Goal: Task Accomplishment & Management: Manage account settings

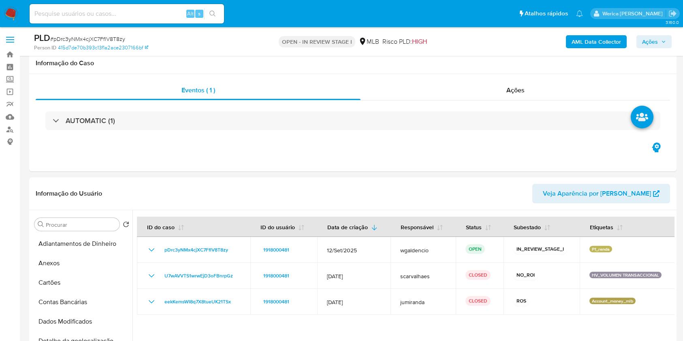
select select "10"
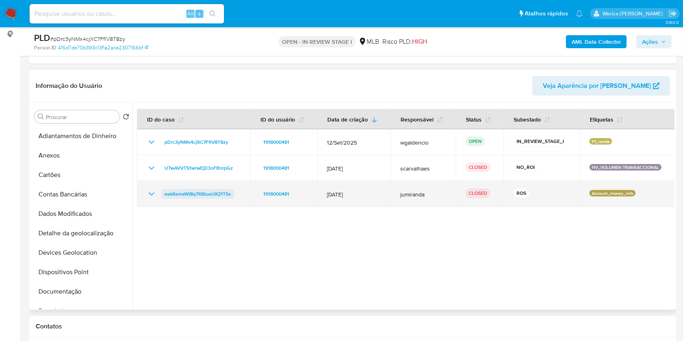
scroll to position [216, 0]
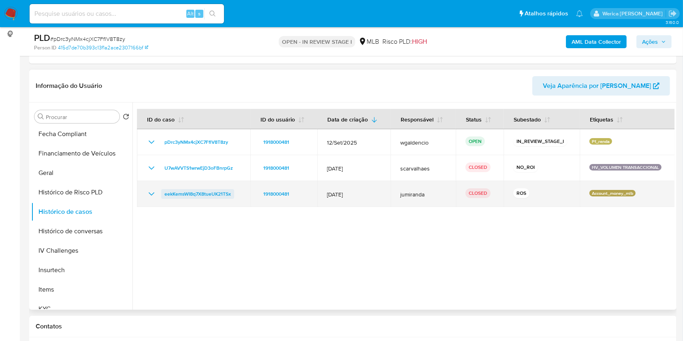
click at [216, 196] on span "eekKemsWI8q7X8tueUK21TSx" at bounding box center [198, 194] width 66 height 10
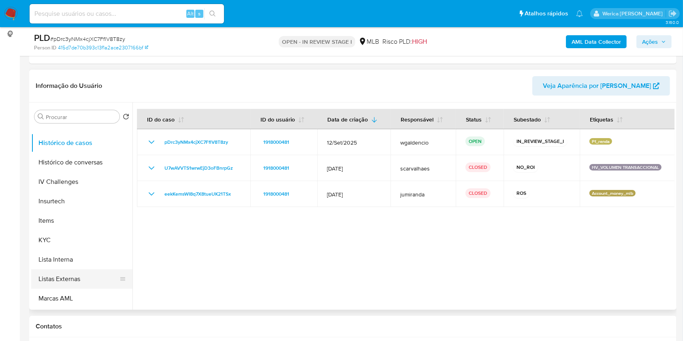
scroll to position [324, 0]
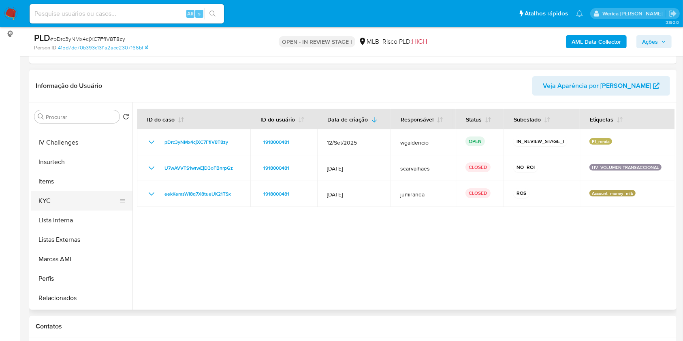
click at [57, 199] on button "KYC" at bounding box center [78, 200] width 95 height 19
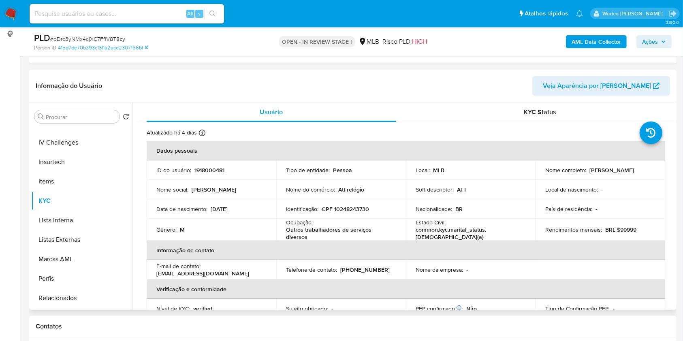
drag, startPoint x: 291, startPoint y: 225, endPoint x: 312, endPoint y: 237, distance: 24.2
click at [312, 237] on p "Outros trabalhadores de serviços diversos" at bounding box center [339, 233] width 107 height 15
drag, startPoint x: 312, startPoint y: 236, endPoint x: 259, endPoint y: 224, distance: 53.5
click at [288, 223] on div "Ocupação : Outros trabalhadores de serviços diversos" at bounding box center [341, 230] width 110 height 22
copy div "cupação : Outros trabalhadores de serviços diversos"
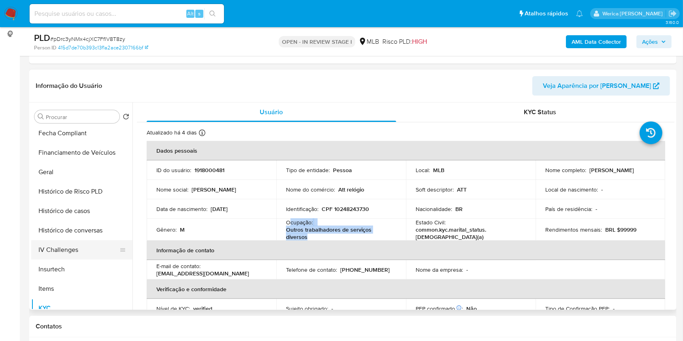
scroll to position [108, 0]
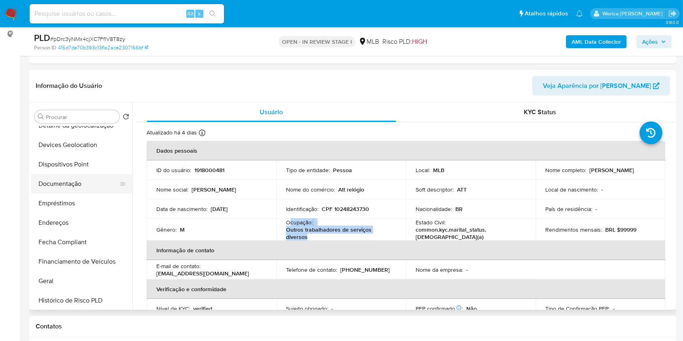
click at [94, 177] on button "Documentação" at bounding box center [78, 183] width 95 height 19
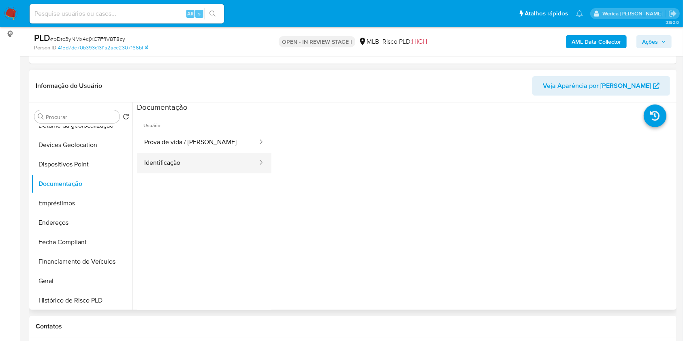
click at [179, 153] on button "Identificação" at bounding box center [198, 163] width 122 height 21
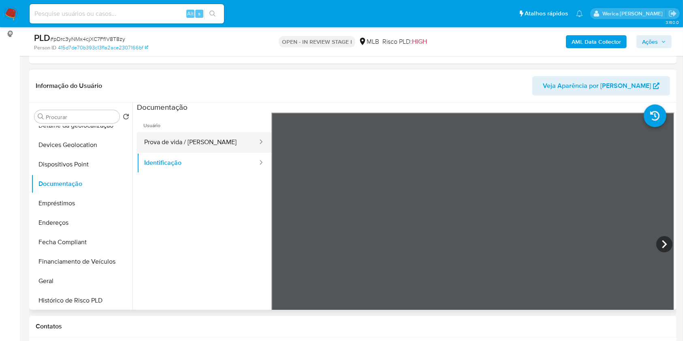
click at [216, 142] on button "Prova de vida / Selfie" at bounding box center [198, 142] width 122 height 21
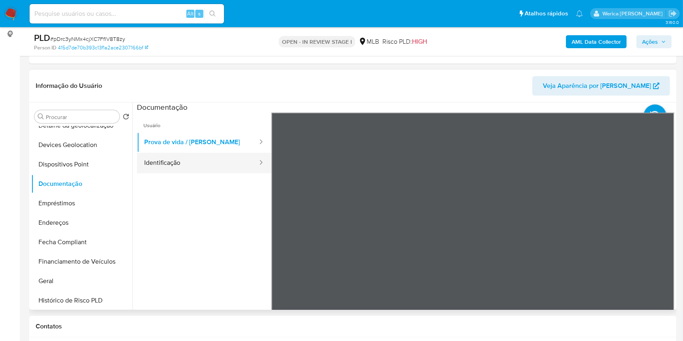
click at [231, 156] on button "Identificação" at bounding box center [198, 163] width 122 height 21
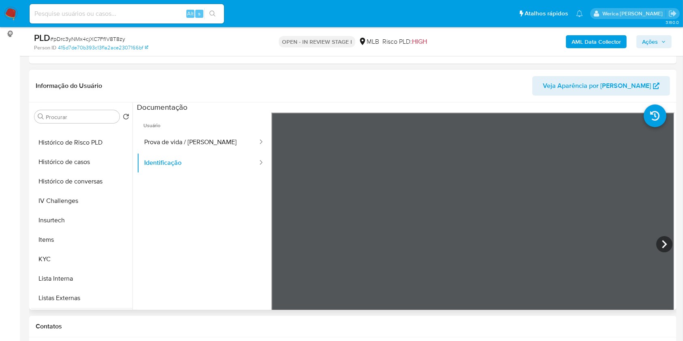
scroll to position [324, 0]
click at [79, 206] on button "KYC" at bounding box center [78, 200] width 95 height 19
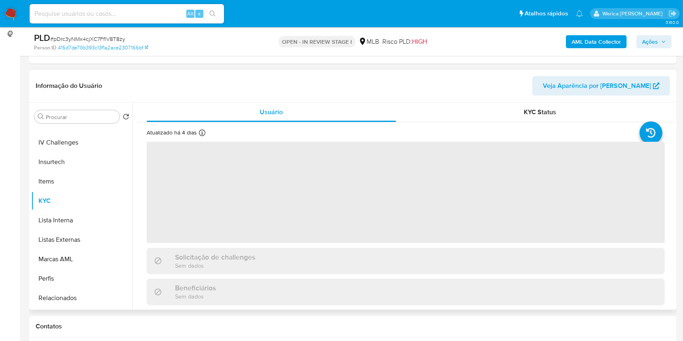
click at [274, 217] on span "‌" at bounding box center [406, 192] width 518 height 101
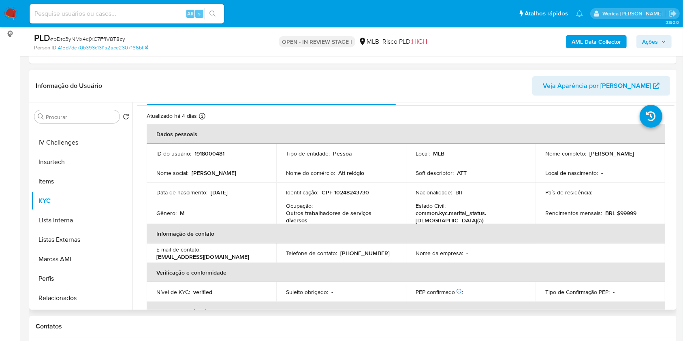
scroll to position [0, 0]
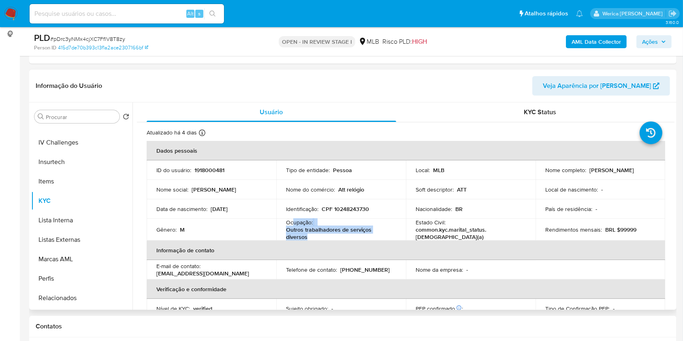
drag, startPoint x: 291, startPoint y: 222, endPoint x: 311, endPoint y: 236, distance: 24.4
click at [311, 236] on div "Ocupação : Outros trabalhadores de serviços diversos" at bounding box center [341, 230] width 110 height 22
copy div "upação : Outros trabalhadores de serviços diversos"
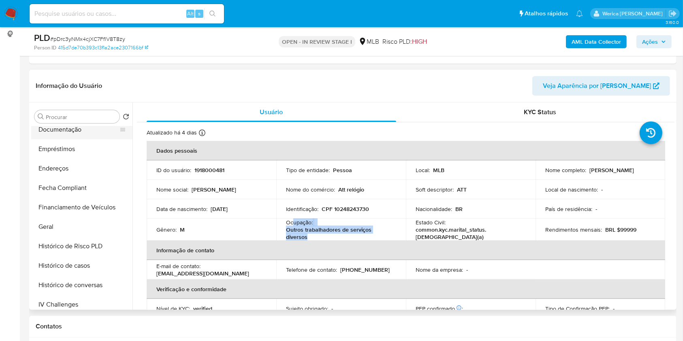
click at [63, 131] on button "Documentação" at bounding box center [78, 129] width 95 height 19
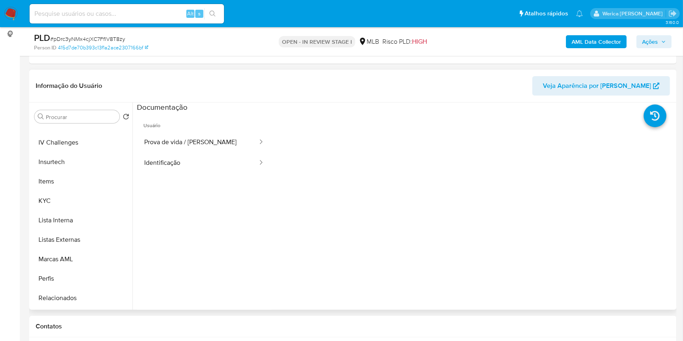
scroll to position [381, 0]
click at [66, 147] on button "KYC" at bounding box center [78, 143] width 95 height 19
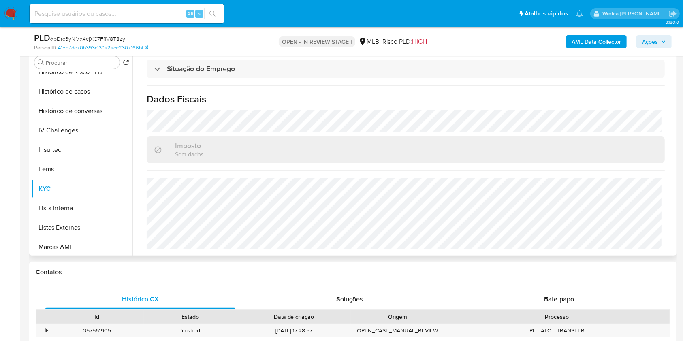
scroll to position [165, 0]
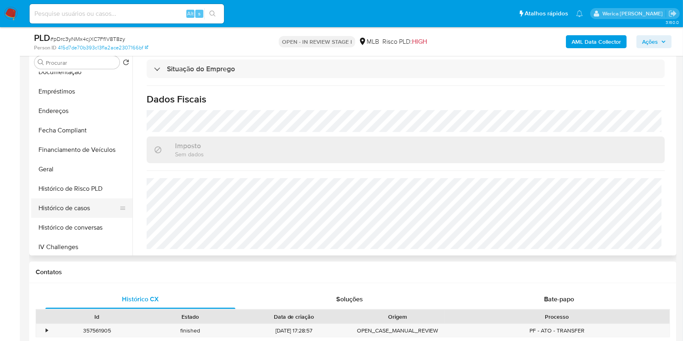
click at [78, 209] on button "Histórico de casos" at bounding box center [78, 208] width 95 height 19
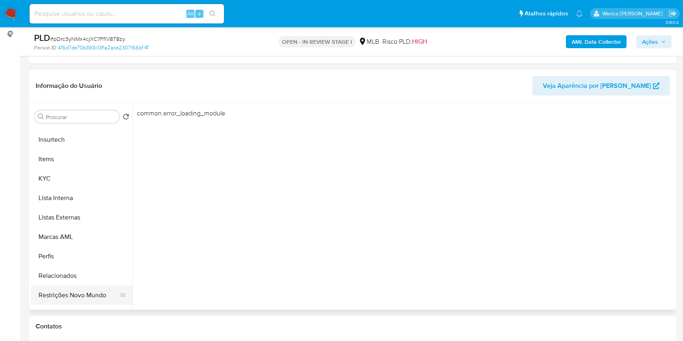
scroll to position [381, 0]
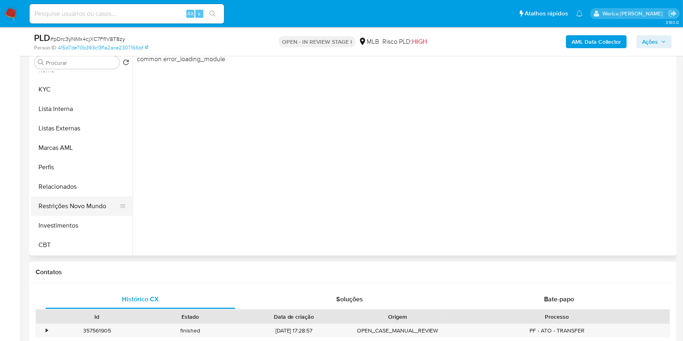
click at [81, 210] on button "Restrições Novo Mundo" at bounding box center [78, 206] width 95 height 19
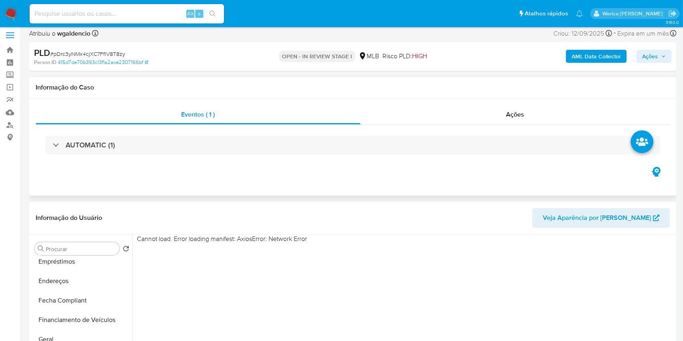
scroll to position [165, 0]
click at [62, 286] on button "Empréstimos" at bounding box center [78, 277] width 95 height 19
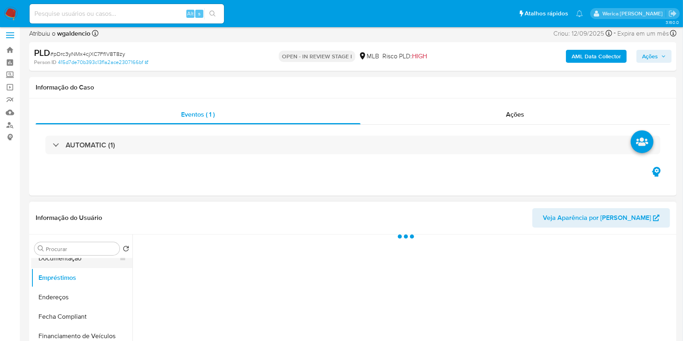
click at [73, 263] on button "Documentação" at bounding box center [78, 258] width 95 height 19
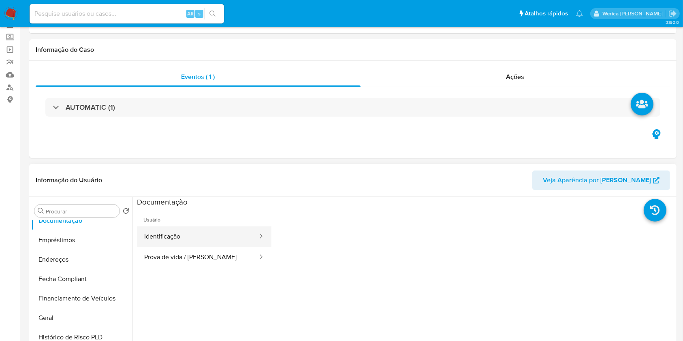
scroll to position [58, 0]
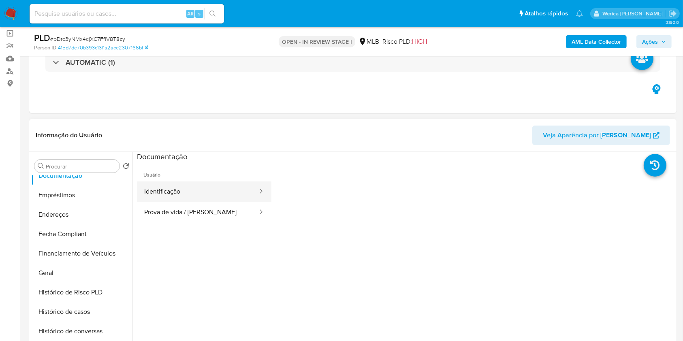
click at [184, 193] on button "Identificação" at bounding box center [198, 192] width 122 height 21
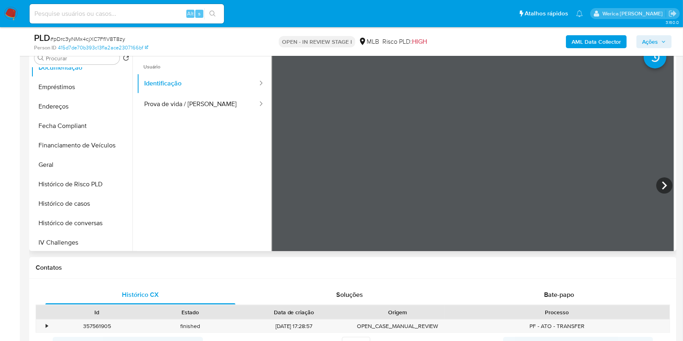
scroll to position [0, 0]
click at [227, 109] on button "Prova de vida / Selfie" at bounding box center [198, 104] width 122 height 21
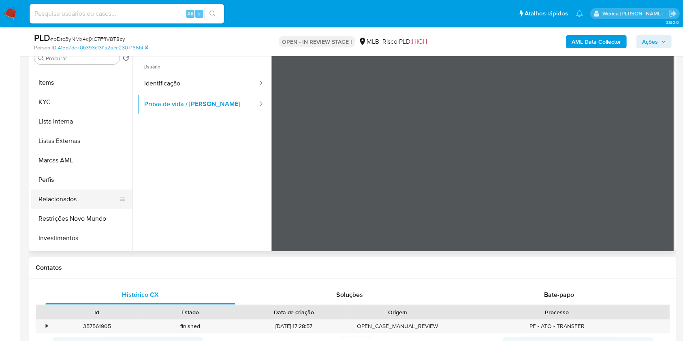
scroll to position [381, 0]
click at [88, 210] on button "Restrições Novo Mundo" at bounding box center [78, 201] width 95 height 19
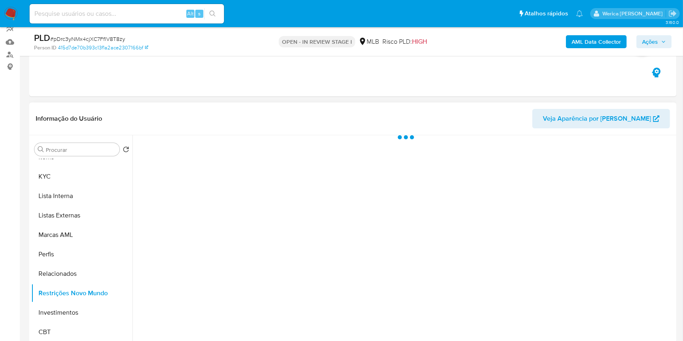
scroll to position [58, 0]
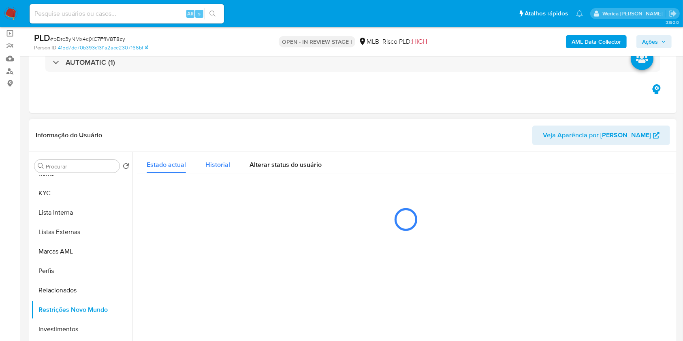
click at [225, 160] on span "Historial" at bounding box center [217, 164] width 25 height 9
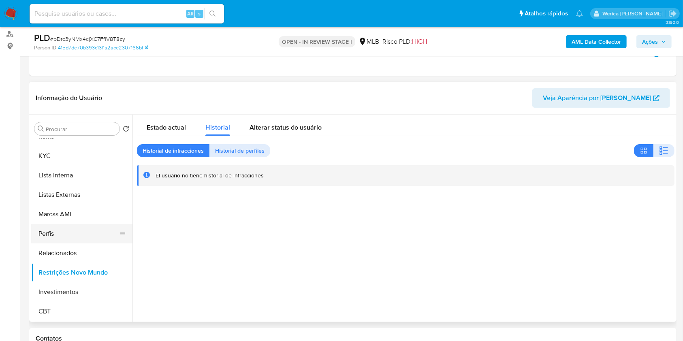
scroll to position [113, 0]
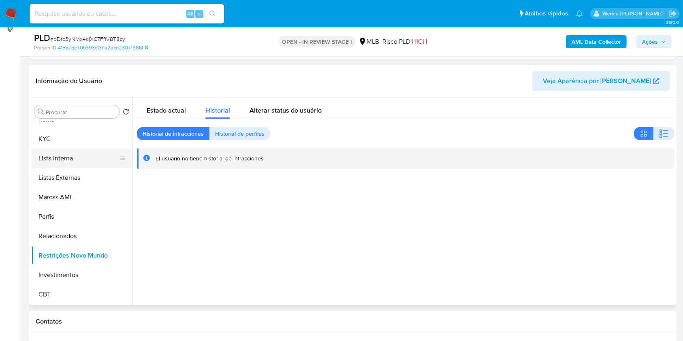
click at [74, 165] on button "Lista Interna" at bounding box center [78, 158] width 95 height 19
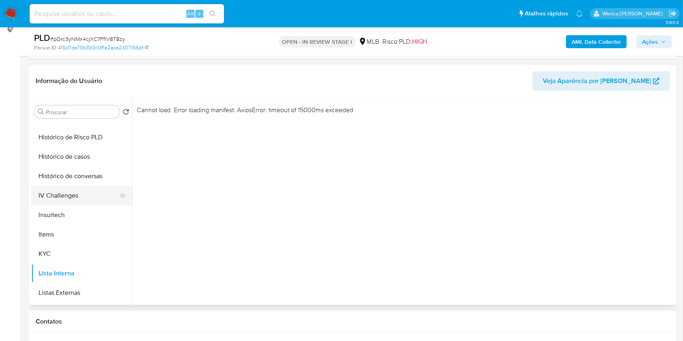
scroll to position [219, 0]
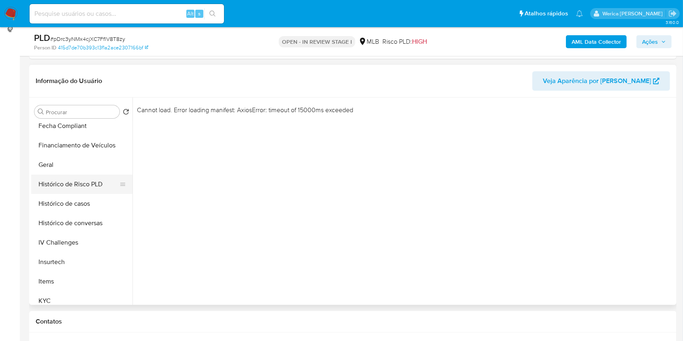
click at [75, 175] on button "Histórico de Risco PLD" at bounding box center [78, 184] width 95 height 19
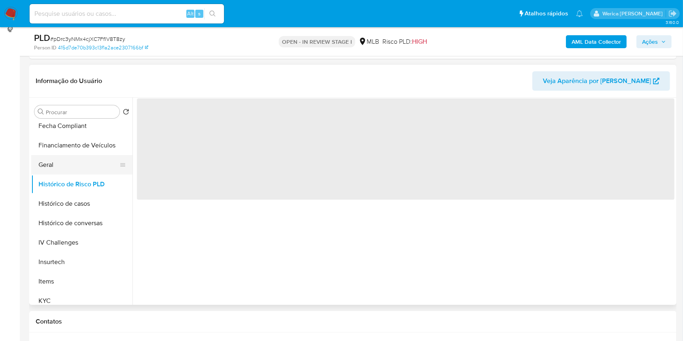
click at [73, 159] on button "Geral" at bounding box center [78, 164] width 95 height 19
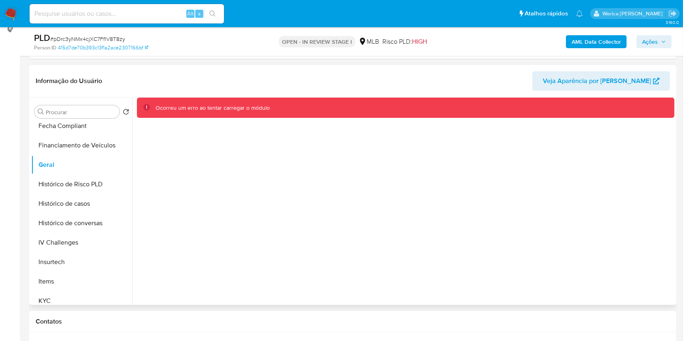
click at [452, 293] on div "Ocorreu um erro ao tentar carregar o módulo" at bounding box center [404, 201] width 542 height 207
click at [58, 184] on button "Histórico de Risco PLD" at bounding box center [78, 184] width 95 height 19
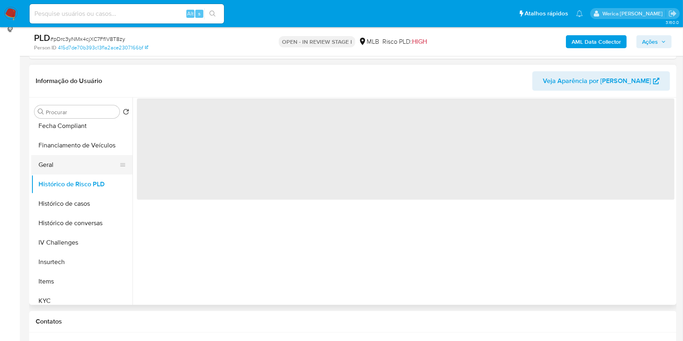
click at [37, 160] on button "Geral" at bounding box center [78, 164] width 95 height 19
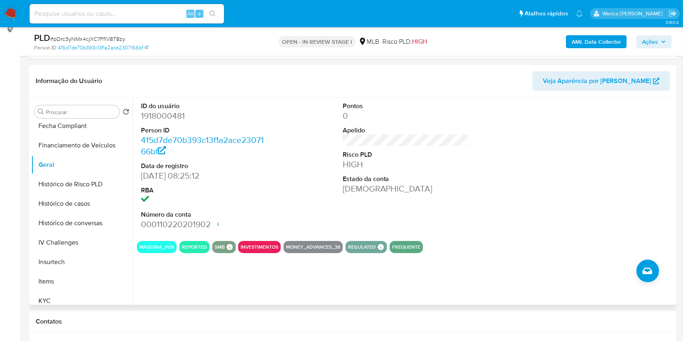
click at [616, 189] on div at bounding box center [607, 166] width 135 height 137
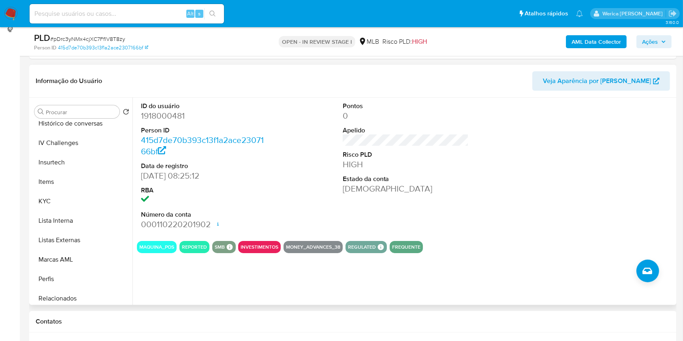
scroll to position [342, 0]
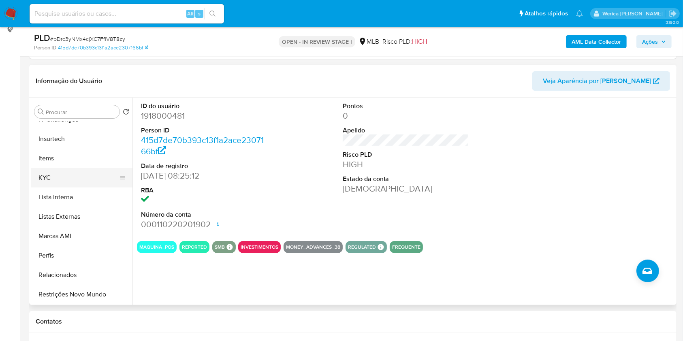
click at [52, 177] on button "KYC" at bounding box center [78, 177] width 95 height 19
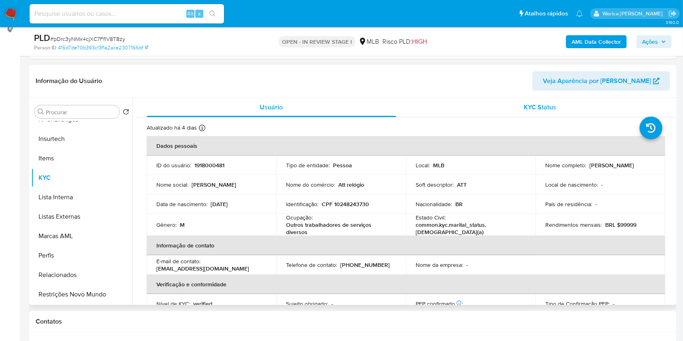
drag, startPoint x: 464, startPoint y: 106, endPoint x: 469, endPoint y: 113, distance: 8.9
click at [464, 106] on div "KYC Status" at bounding box center [541, 107] width 250 height 19
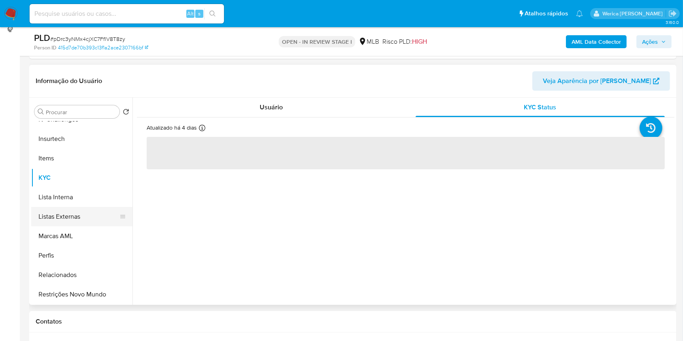
drag, startPoint x: 129, startPoint y: 257, endPoint x: 129, endPoint y: 221, distance: 35.3
click at [129, 221] on ul "Adiantamentos de Dinheiro Anexos Cartões Contas Bancárias Dados Modificados Det…" at bounding box center [81, 213] width 101 height 183
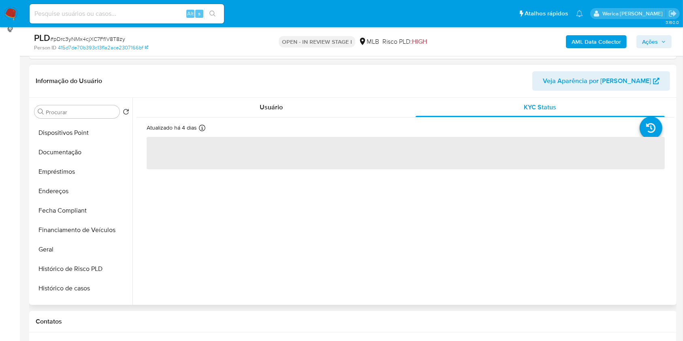
scroll to position [114, 0]
click at [85, 212] on button "Endereços" at bounding box center [78, 211] width 95 height 19
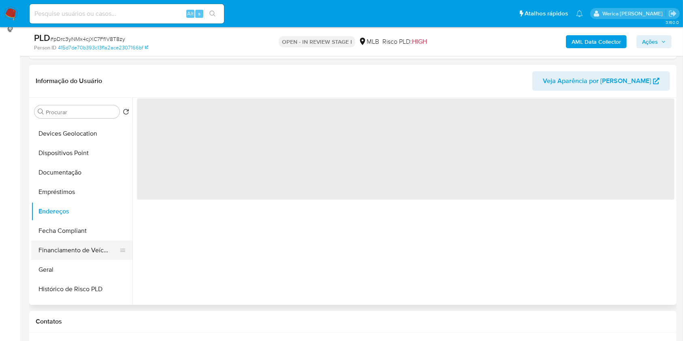
click at [70, 242] on button "Financiamento de Veículos" at bounding box center [78, 250] width 95 height 19
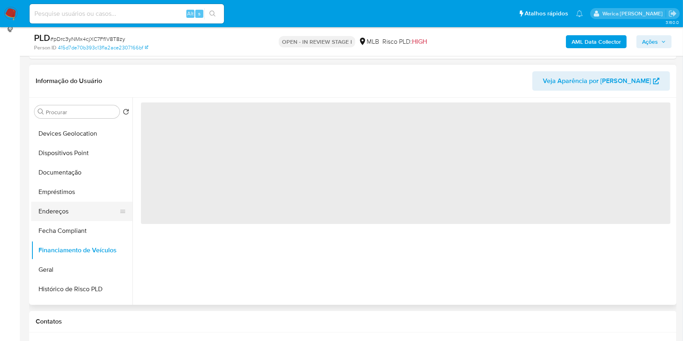
click at [50, 219] on button "Endereços" at bounding box center [78, 211] width 95 height 19
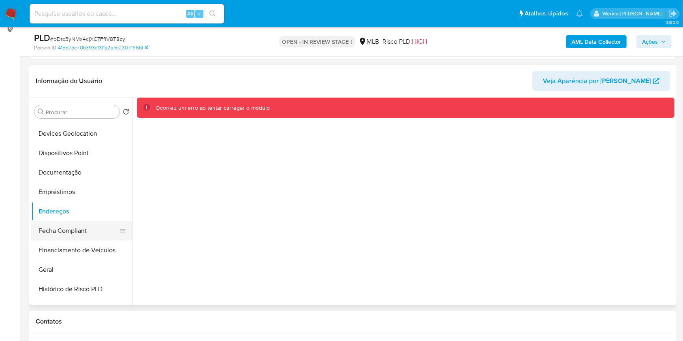
click at [55, 222] on button "Fecha Compliant" at bounding box center [78, 230] width 95 height 19
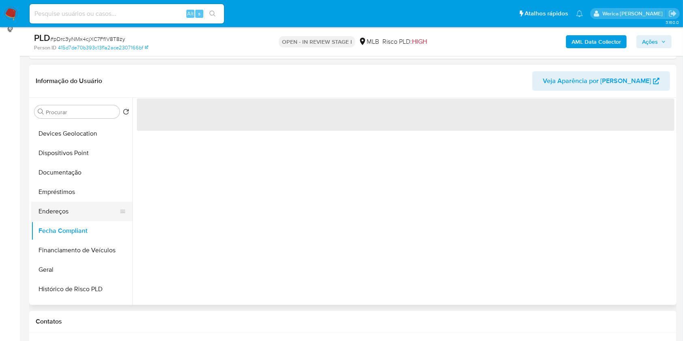
click at [67, 214] on button "Endereços" at bounding box center [78, 211] width 95 height 19
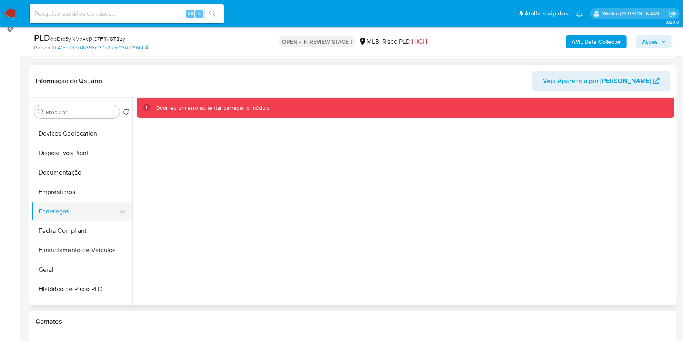
click at [72, 219] on button "Endereços" at bounding box center [78, 211] width 95 height 19
click at [73, 222] on button "Fecha Compliant" at bounding box center [78, 230] width 95 height 19
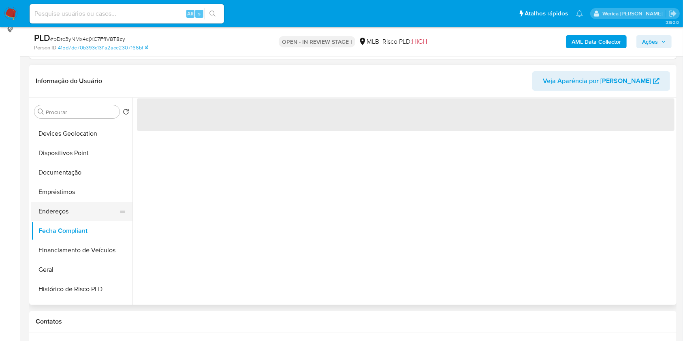
click at [71, 209] on button "Endereços" at bounding box center [78, 211] width 95 height 19
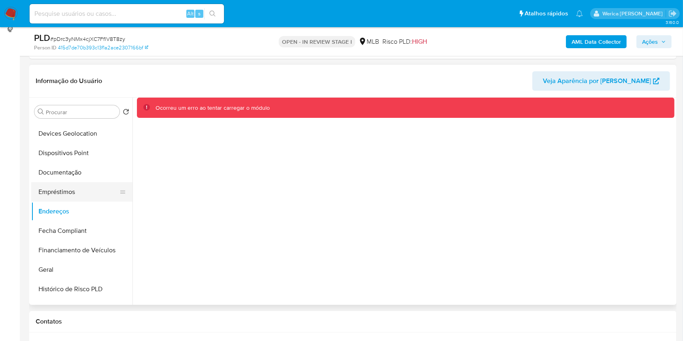
click at [72, 198] on button "Empréstimos" at bounding box center [78, 191] width 95 height 19
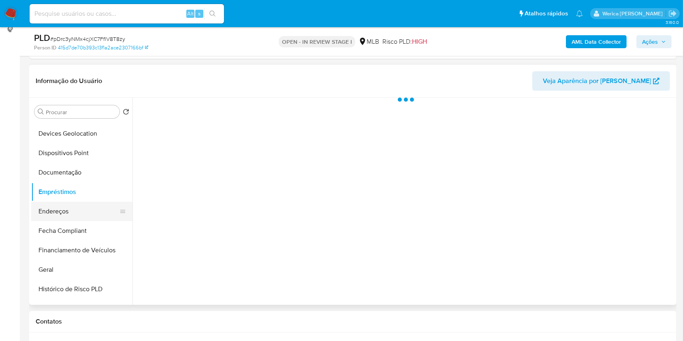
click at [68, 216] on button "Endereços" at bounding box center [78, 211] width 95 height 19
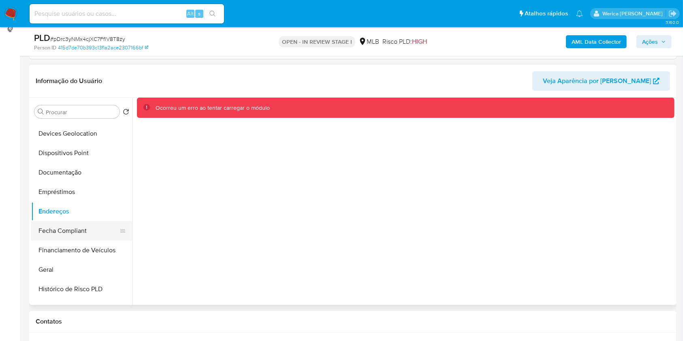
click at [53, 230] on button "Fecha Compliant" at bounding box center [78, 230] width 95 height 19
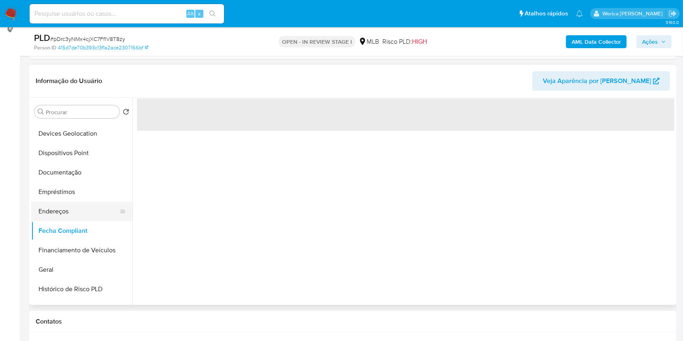
click at [43, 213] on button "Endereços" at bounding box center [78, 211] width 95 height 19
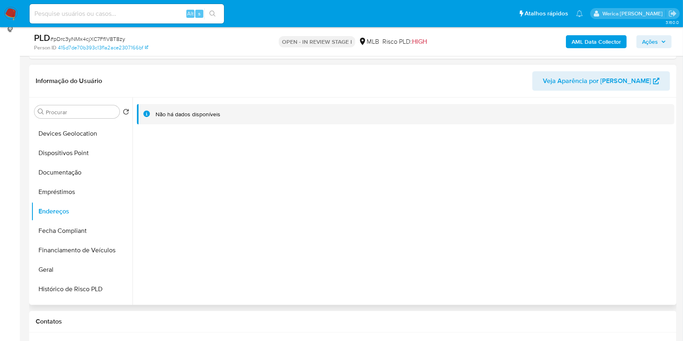
click at [588, 245] on div "Não há dados disponíveis" at bounding box center [404, 201] width 542 height 207
click at [107, 136] on button "Devices Geolocation" at bounding box center [78, 133] width 95 height 19
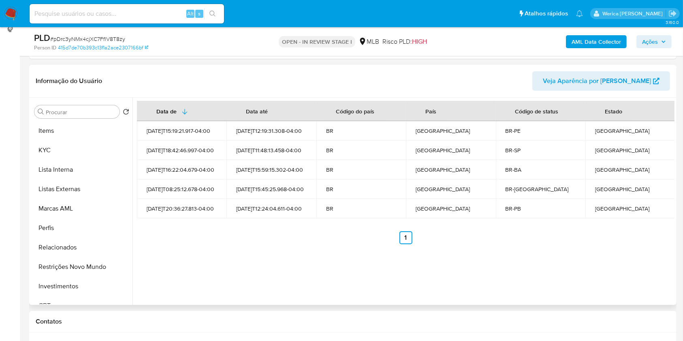
scroll to position [374, 0]
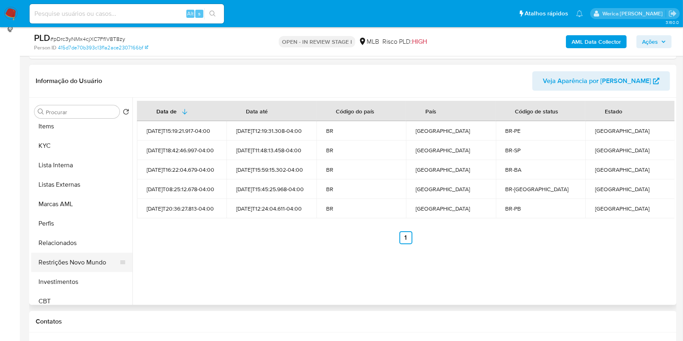
click at [97, 258] on button "Restrições Novo Mundo" at bounding box center [78, 262] width 95 height 19
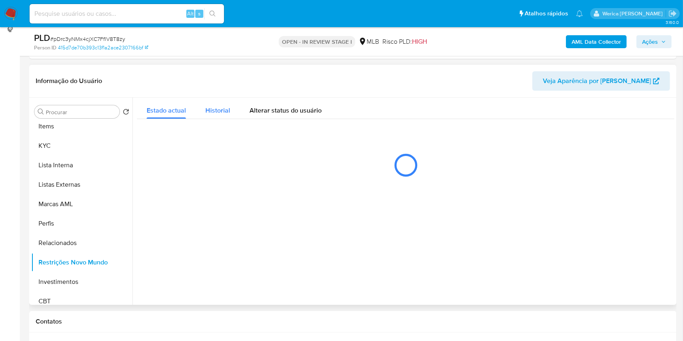
click at [216, 103] on div "Historial" at bounding box center [217, 108] width 25 height 21
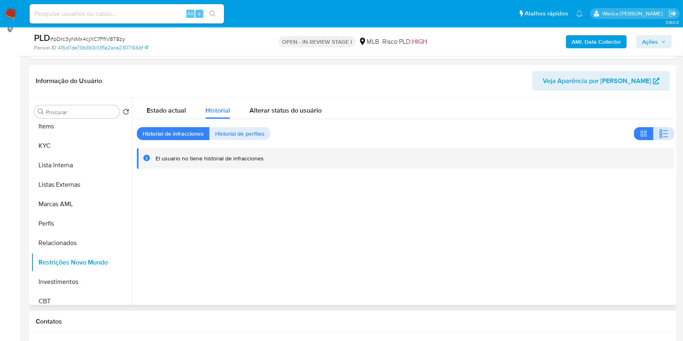
click at [661, 140] on button "button" at bounding box center [664, 133] width 21 height 13
click at [659, 274] on div at bounding box center [404, 201] width 542 height 207
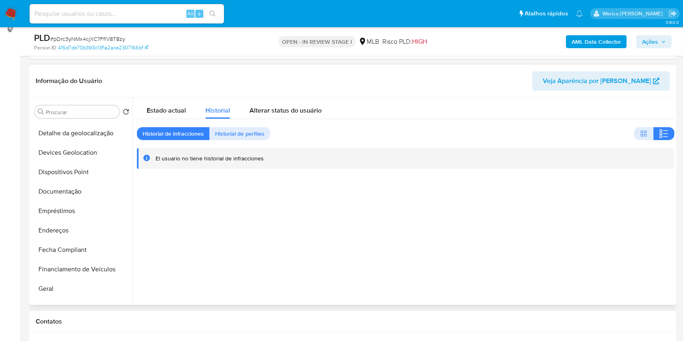
scroll to position [89, 0]
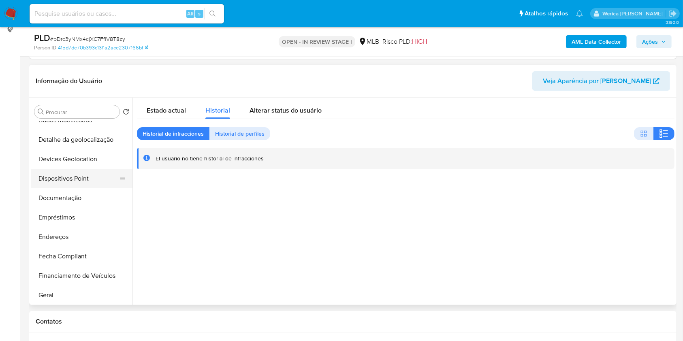
click at [72, 172] on button "Dispositivos Point" at bounding box center [78, 178] width 95 height 19
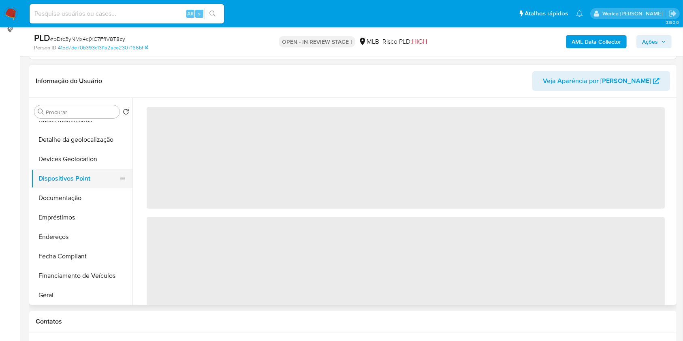
drag, startPoint x: 78, startPoint y: 194, endPoint x: 87, endPoint y: 176, distance: 19.8
click at [87, 176] on ul "Adiantamentos de Dinheiro Anexos Cartões Contas Bancárias Dados Modificados Det…" at bounding box center [81, 213] width 101 height 183
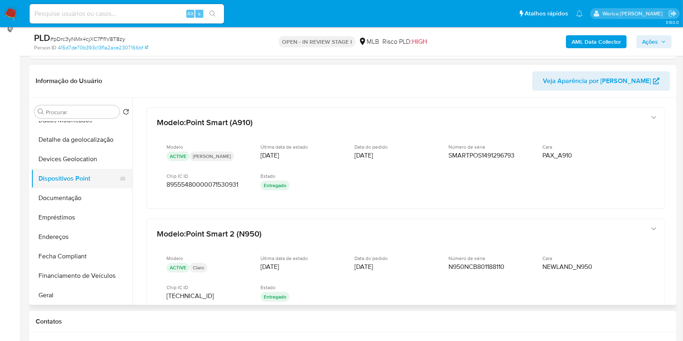
click at [87, 176] on button "Dispositivos Point" at bounding box center [78, 178] width 95 height 19
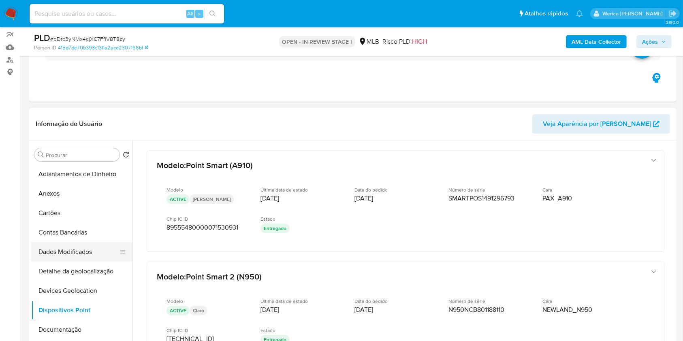
scroll to position [54, 0]
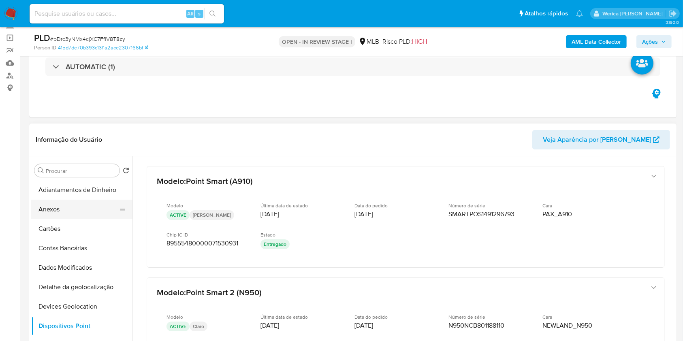
click at [58, 204] on button "Anexos" at bounding box center [78, 209] width 95 height 19
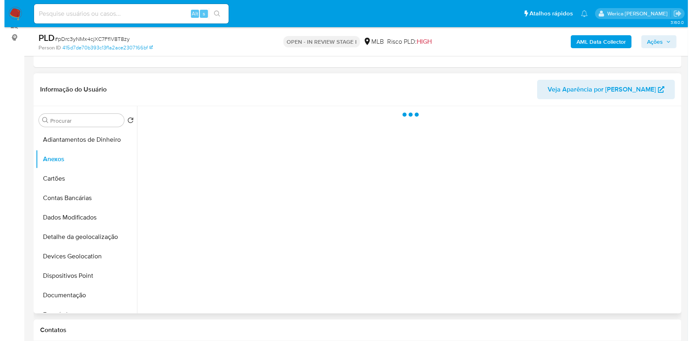
scroll to position [162, 0]
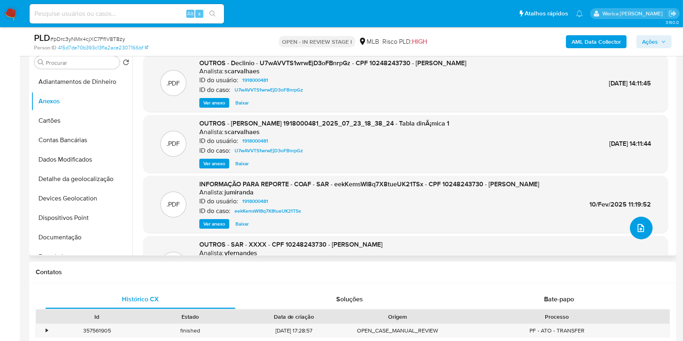
click at [641, 219] on button "upload-file" at bounding box center [641, 228] width 23 height 23
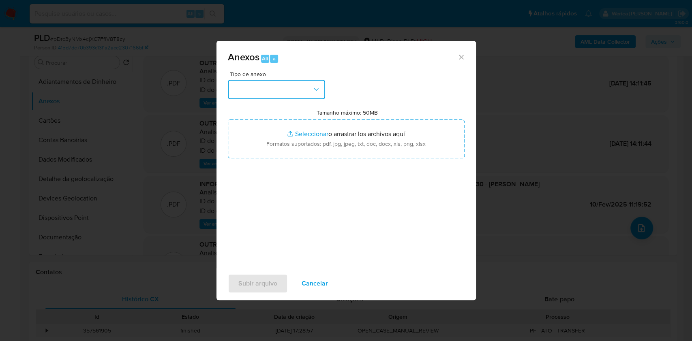
click at [309, 83] on button "button" at bounding box center [276, 89] width 97 height 19
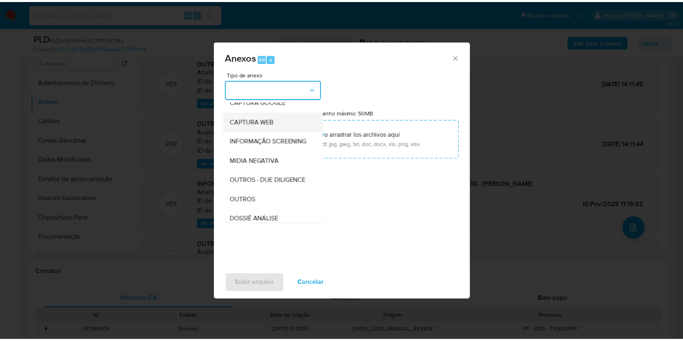
scroll to position [108, 0]
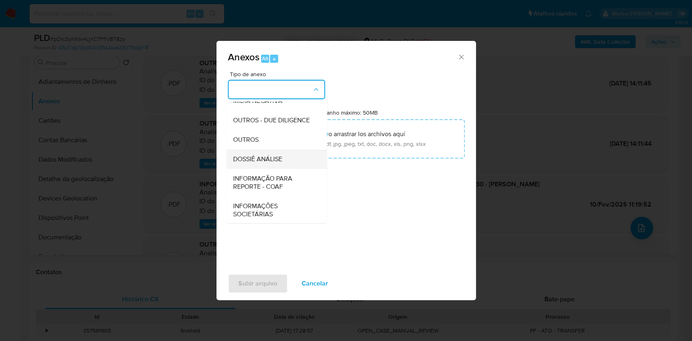
click at [280, 163] on span "DOSSIÊ ANÁLISE" at bounding box center [257, 159] width 49 height 8
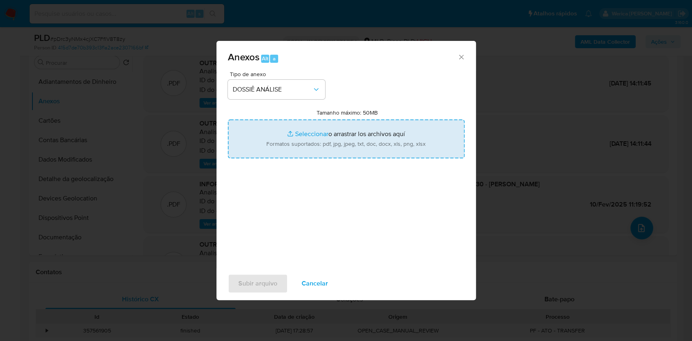
click at [317, 141] on input "Tamanho máximo: 50MB Seleccionar archivos" at bounding box center [346, 139] width 237 height 39
click at [295, 140] on input "Tamanho máximo: 50MB Seleccionar archivos" at bounding box center [346, 139] width 237 height 39
type input "C:\fakepath\Mulan 1918000481_2025_09_18_17_28_55.xlsx"
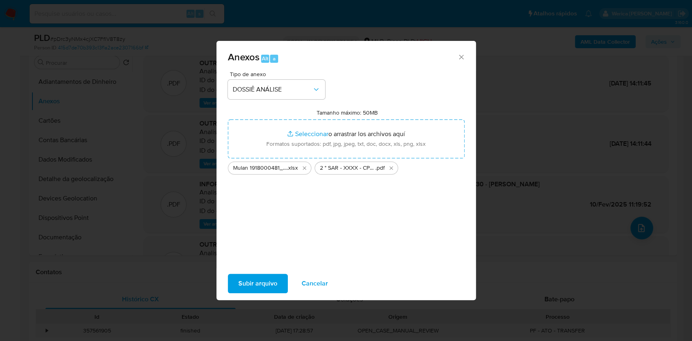
click at [274, 285] on span "Subir arquivo" at bounding box center [257, 284] width 39 height 18
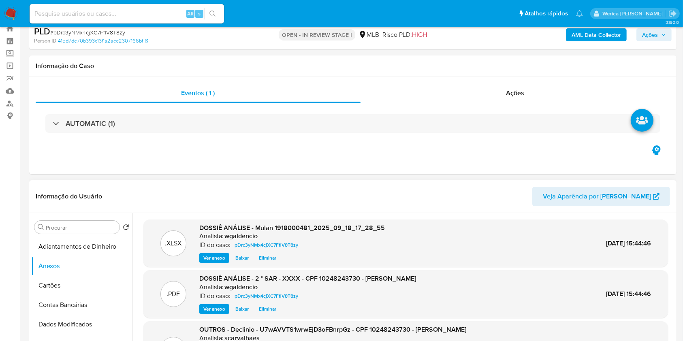
scroll to position [0, 0]
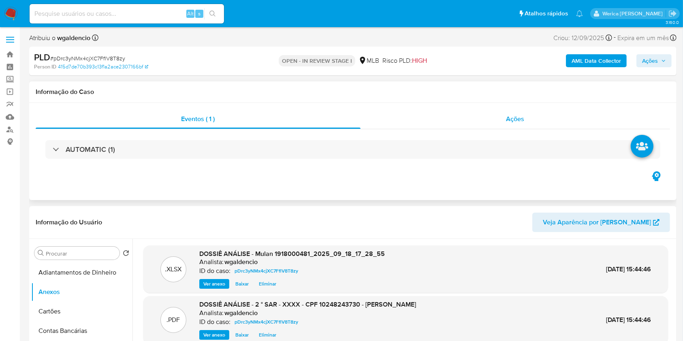
click at [525, 118] on div "Ações" at bounding box center [516, 118] width 310 height 19
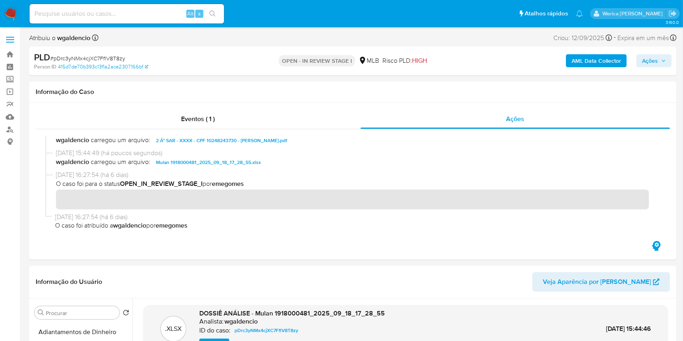
click at [654, 62] on span "Ações" at bounding box center [650, 60] width 16 height 13
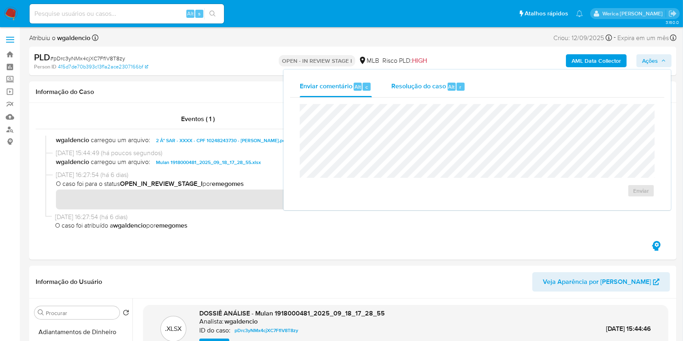
click at [441, 82] on span "Resolução do caso" at bounding box center [418, 86] width 55 height 9
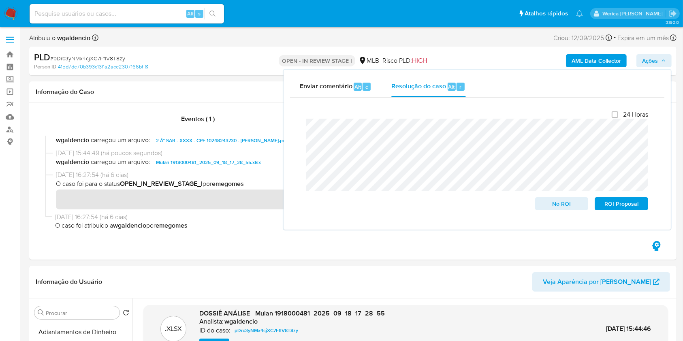
click at [590, 59] on b "AML Data Collector" at bounding box center [596, 60] width 49 height 13
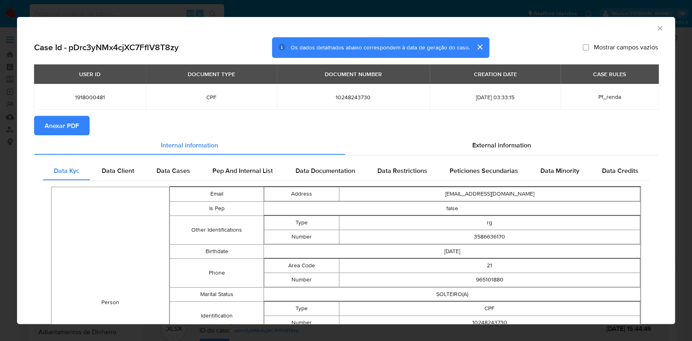
click at [76, 128] on span "Anexar PDF" at bounding box center [62, 126] width 34 height 18
click at [656, 30] on icon "Fechar a janela" at bounding box center [660, 28] width 8 height 8
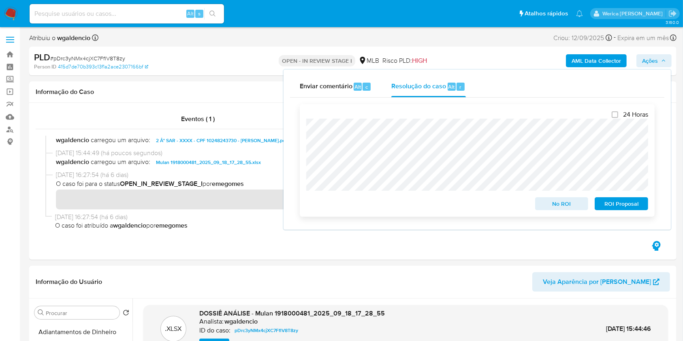
click at [618, 209] on span "ROI Proposal" at bounding box center [622, 203] width 42 height 11
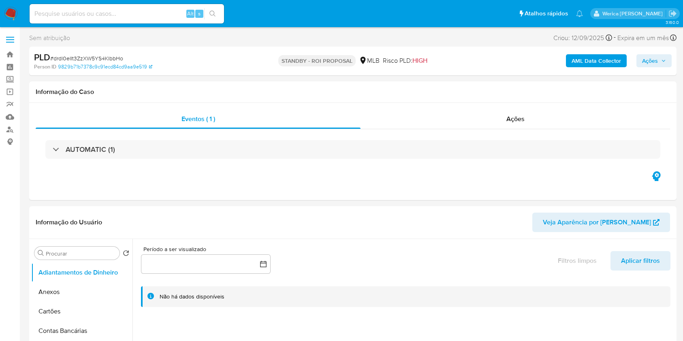
select select "10"
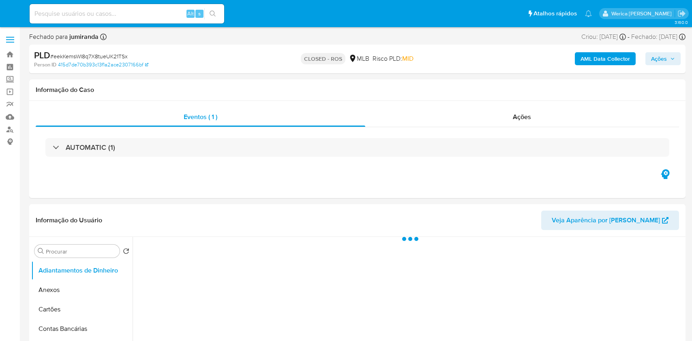
select select "10"
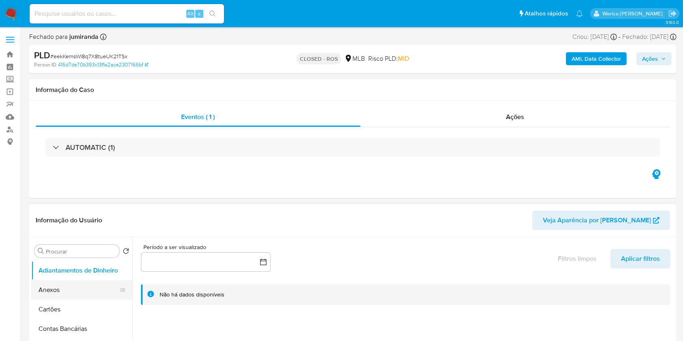
click at [75, 290] on button "Anexos" at bounding box center [78, 289] width 95 height 19
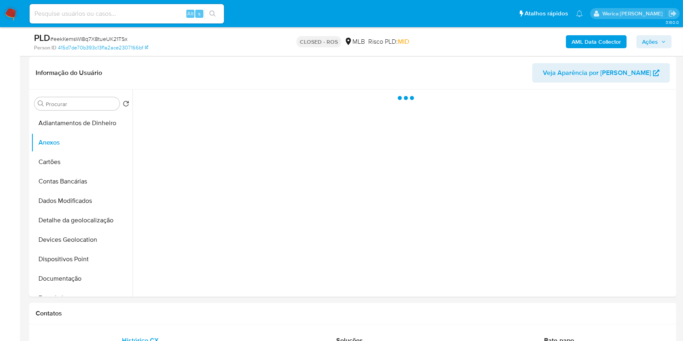
scroll to position [121, 0]
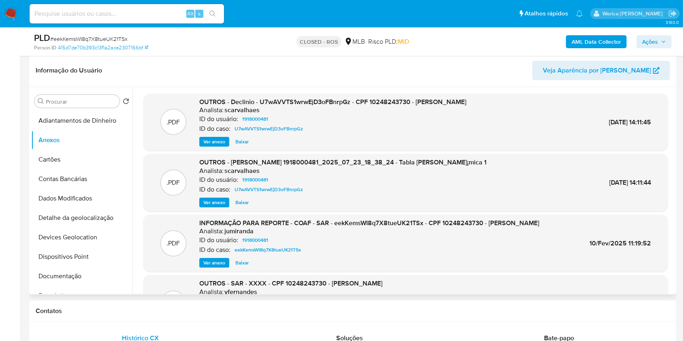
click at [220, 261] on span "Ver anexo" at bounding box center [214, 263] width 22 height 8
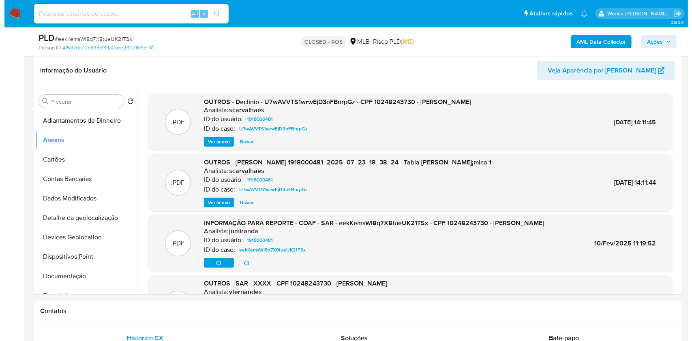
scroll to position [161, 0]
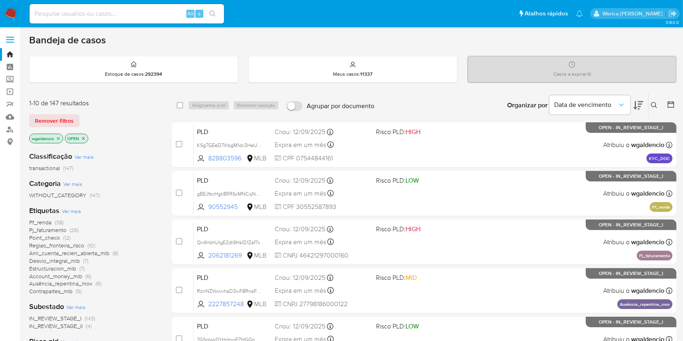
click at [150, 7] on div "Alt s" at bounding box center [127, 13] width 195 height 19
click at [144, 13] on input at bounding box center [127, 14] width 195 height 11
paste input "2010432782"
type input "2010432782"
click at [121, 8] on div "2010432782 Alt s" at bounding box center [127, 13] width 195 height 19
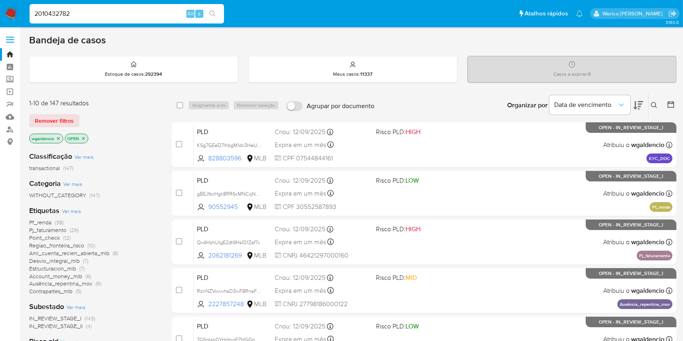
click at [114, 9] on input "2010432782" at bounding box center [127, 14] width 195 height 11
click at [109, 10] on input "2010432782" at bounding box center [127, 14] width 195 height 11
click at [215, 16] on icon "search-icon" at bounding box center [213, 14] width 6 height 6
click at [158, 13] on input "2010432782" at bounding box center [127, 14] width 195 height 11
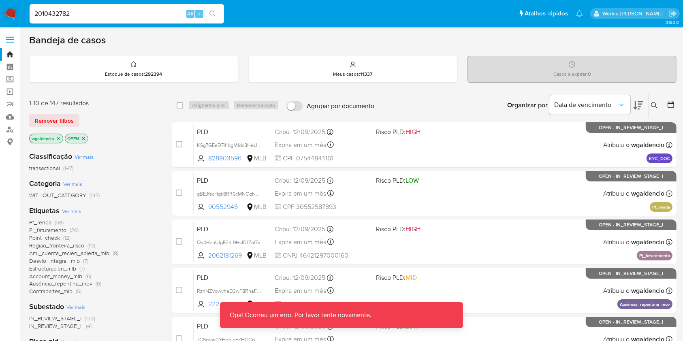
click at [160, 15] on input "2010432782" at bounding box center [127, 14] width 195 height 11
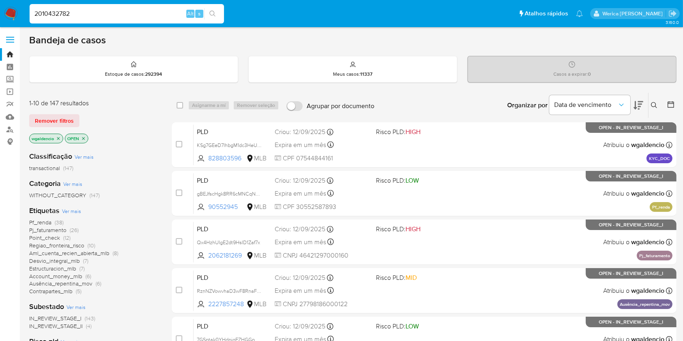
click at [147, 15] on input "2010432782" at bounding box center [127, 14] width 195 height 11
click at [135, 12] on input "2010432782" at bounding box center [127, 14] width 195 height 11
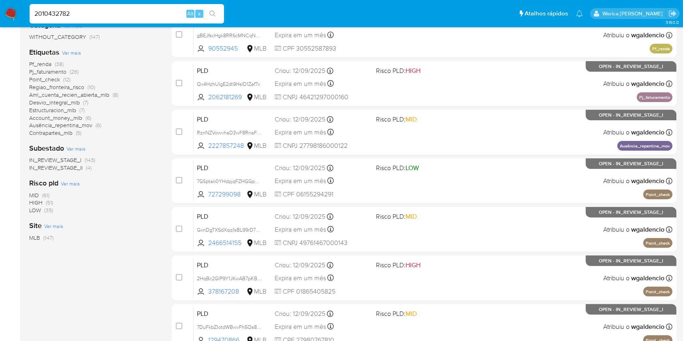
scroll to position [57, 0]
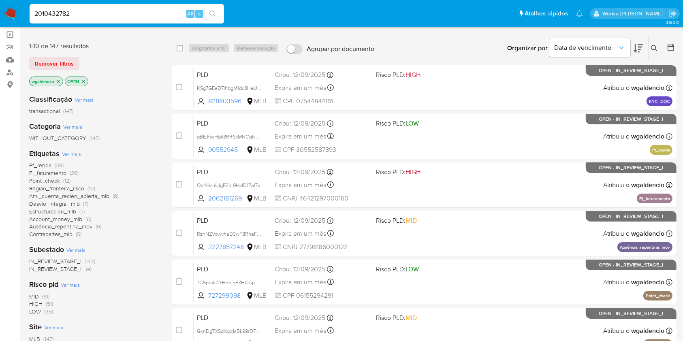
click at [58, 167] on span "(38)" at bounding box center [59, 165] width 9 height 8
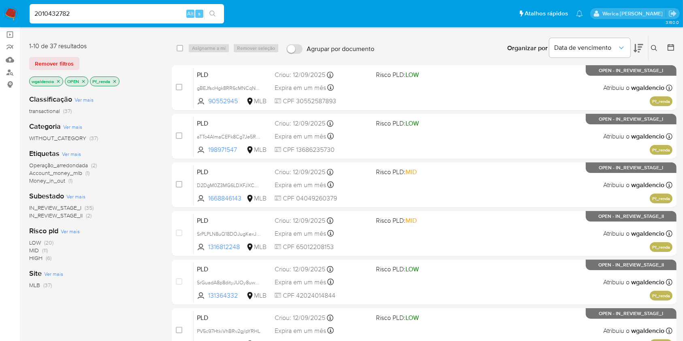
click at [44, 255] on span "HIGH (6)" at bounding box center [40, 258] width 22 height 8
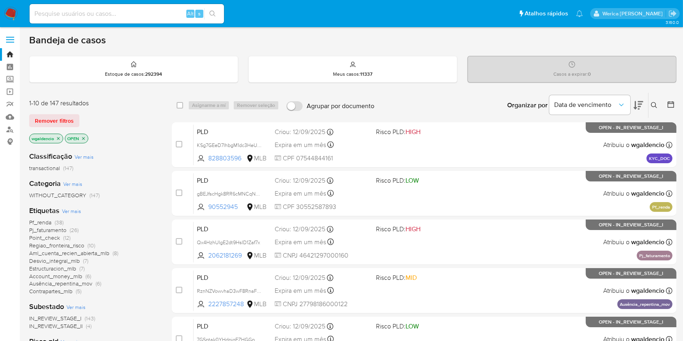
click at [162, 4] on div "Alt s" at bounding box center [127, 13] width 195 height 19
click at [148, 14] on input at bounding box center [127, 14] width 195 height 11
paste input "2010432782"
type input "2010432782"
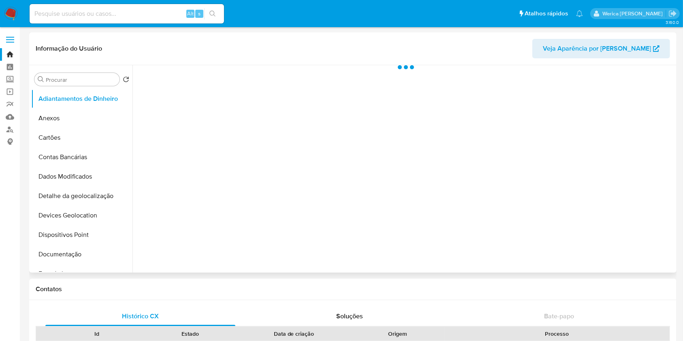
select select "10"
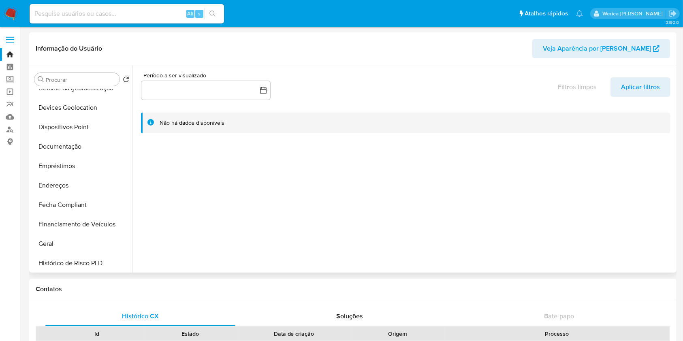
scroll to position [250, 0]
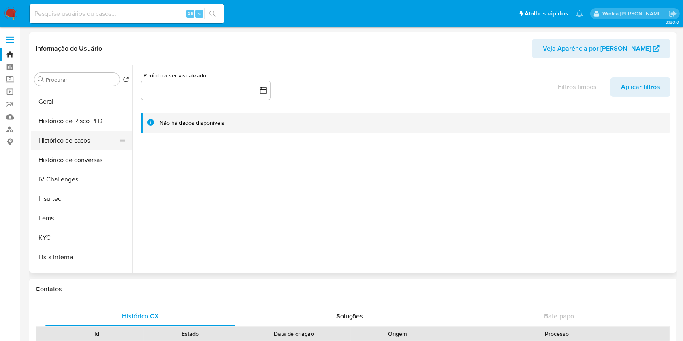
click at [66, 146] on button "Histórico de casos" at bounding box center [78, 140] width 95 height 19
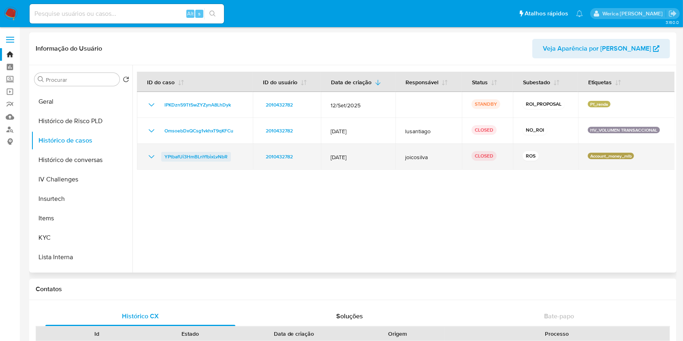
click at [224, 156] on span "YPtbafUi3HmBLnYfbixLvNbR" at bounding box center [196, 157] width 63 height 10
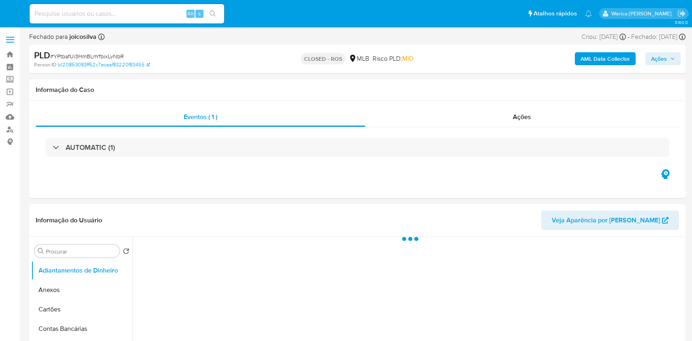
select select "10"
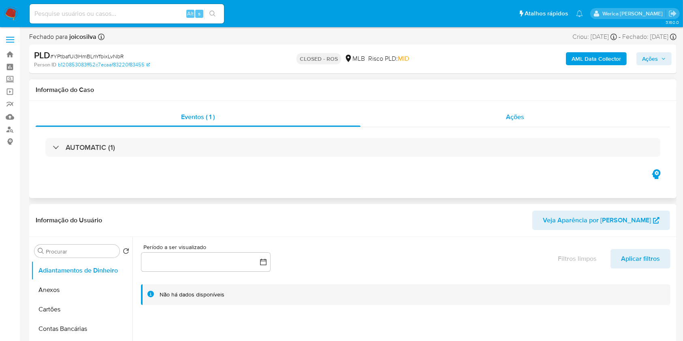
click at [526, 112] on div "Ações" at bounding box center [516, 116] width 310 height 19
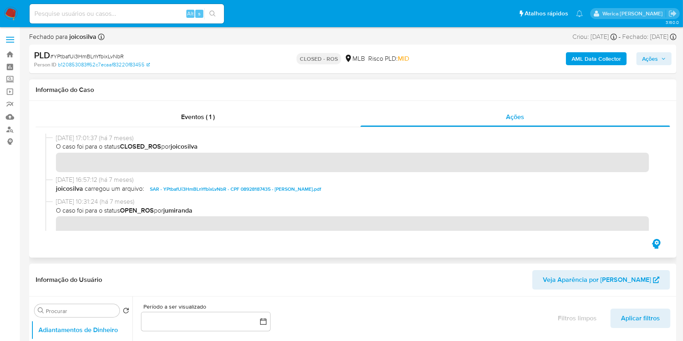
drag, startPoint x: 55, startPoint y: 138, endPoint x: 89, endPoint y: 136, distance: 34.1
click at [89, 136] on div "[DATE] 17:01:37 (há 7 meses) O caso foi para o status CLOSED_ROS por joicosilva" at bounding box center [352, 155] width 615 height 42
click at [566, 104] on div "Eventos ( 1 ) Ações" at bounding box center [353, 179] width 648 height 157
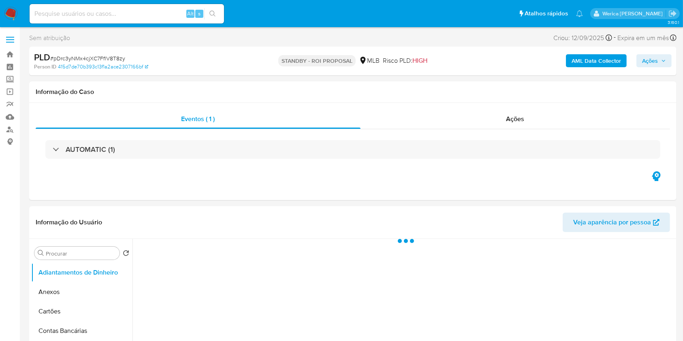
select select "10"
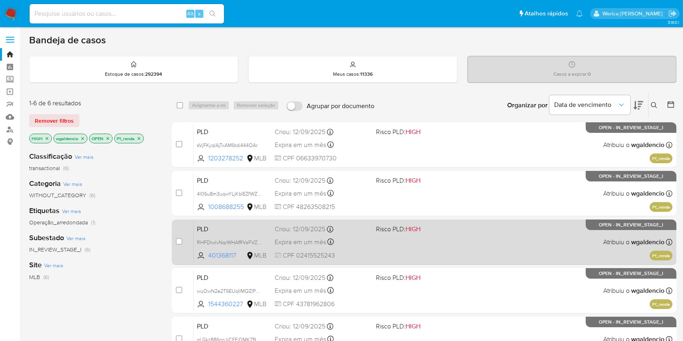
click at [480, 227] on div "PLD RHFDIwIvNqrWHAfRVsFVZ7Fg 401368117 MLB Risco PLD: HIGH Criou: [DATE] Criou:…" at bounding box center [433, 242] width 479 height 41
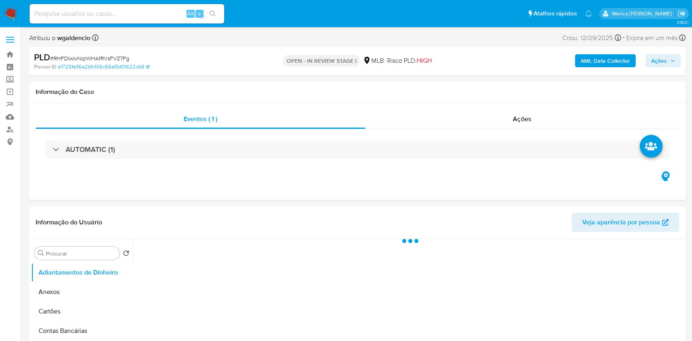
select select "10"
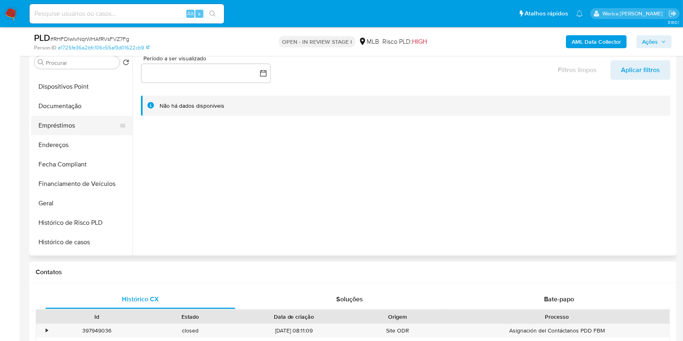
scroll to position [108, 0]
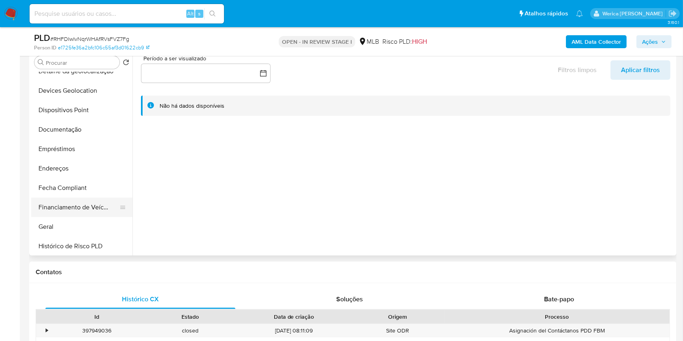
click at [88, 216] on button "Financiamento de Veículos" at bounding box center [78, 207] width 95 height 19
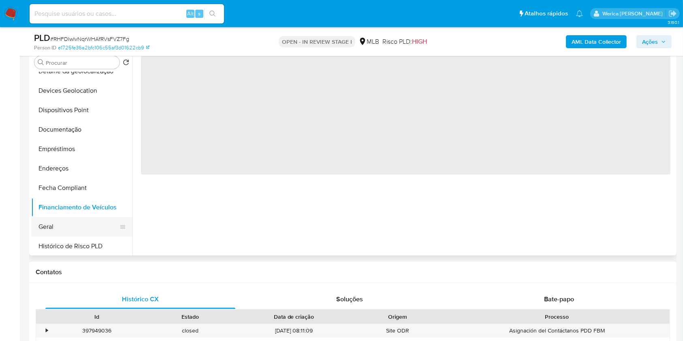
click at [87, 218] on button "Geral" at bounding box center [78, 226] width 95 height 19
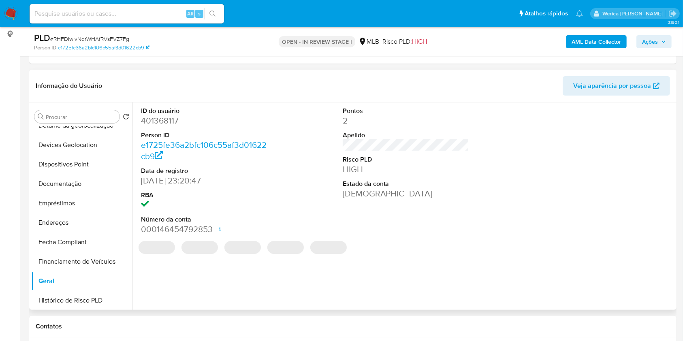
click at [159, 119] on dd "401368117" at bounding box center [204, 120] width 126 height 11
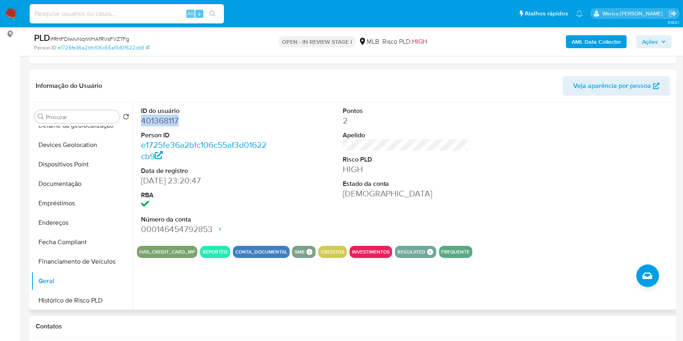
copy dd "401368117"
drag, startPoint x: 89, startPoint y: 199, endPoint x: 83, endPoint y: 184, distance: 15.9
click at [89, 199] on button "Empréstimos" at bounding box center [81, 203] width 101 height 19
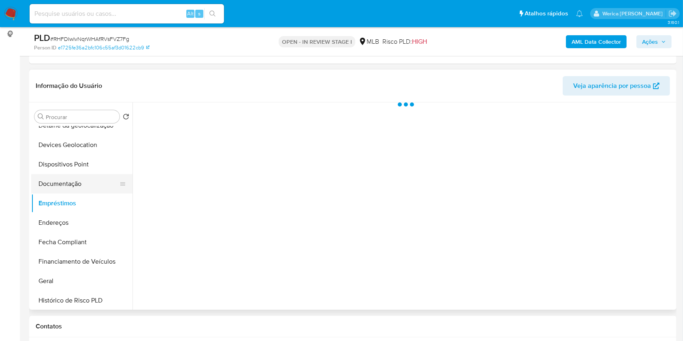
click at [82, 181] on button "Documentação" at bounding box center [78, 183] width 95 height 19
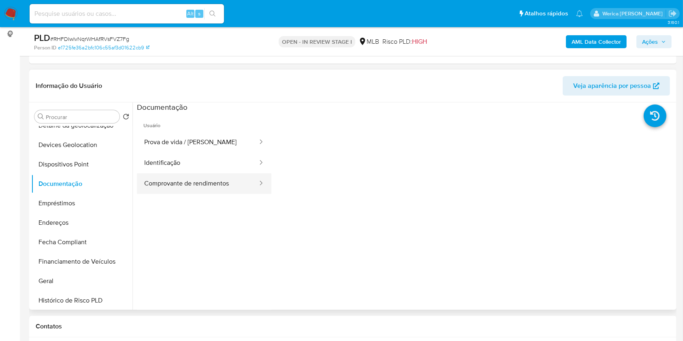
click at [228, 190] on button "Comprovante de rendimentos" at bounding box center [198, 183] width 122 height 21
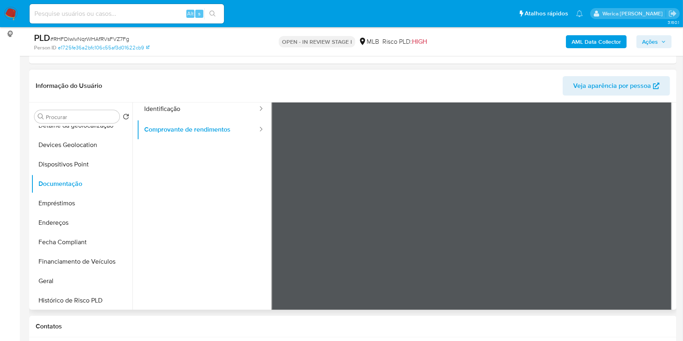
scroll to position [270, 0]
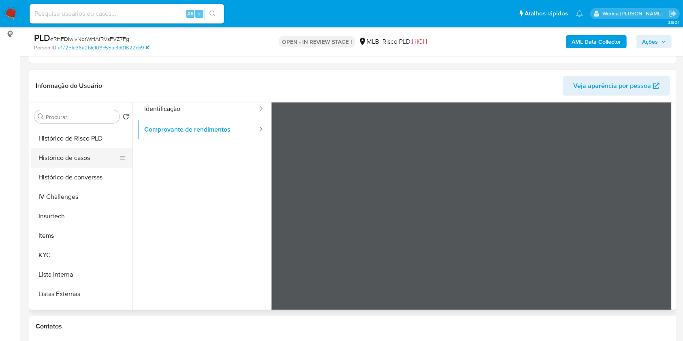
click at [78, 158] on button "Histórico de casos" at bounding box center [78, 157] width 95 height 19
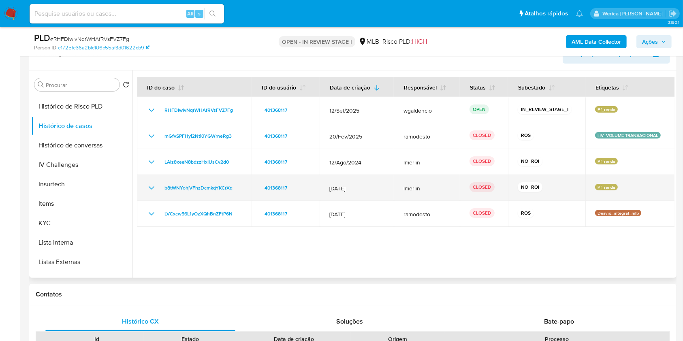
scroll to position [162, 0]
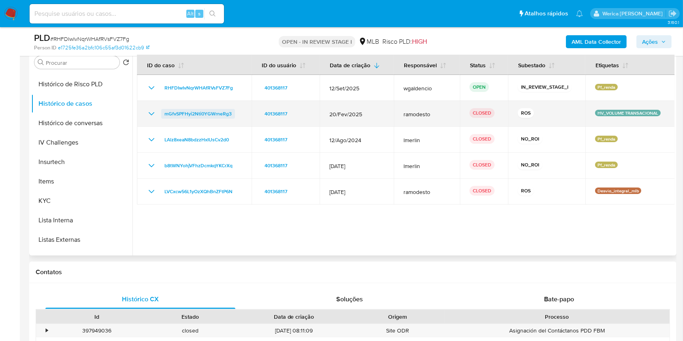
click at [177, 112] on span "mGfvSPFHyi2Nti0YGWrneRg3" at bounding box center [198, 114] width 67 height 10
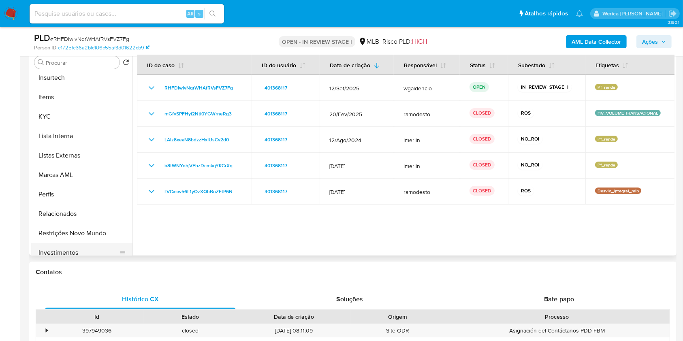
scroll to position [420, 0]
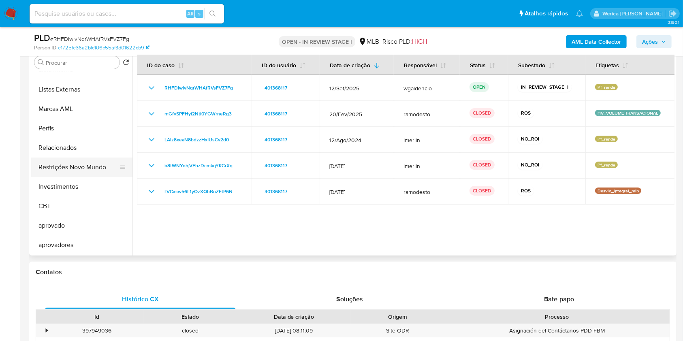
click at [92, 164] on button "Restrições Novo Mundo" at bounding box center [78, 167] width 95 height 19
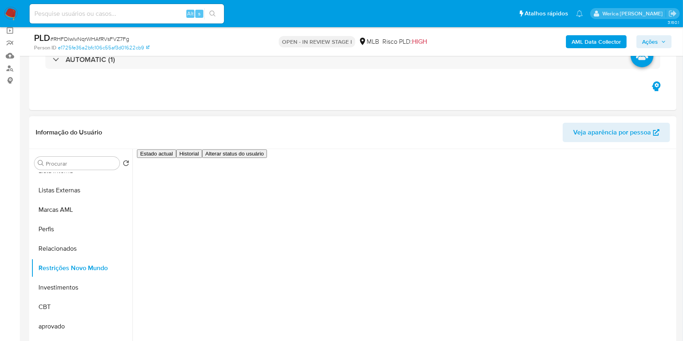
scroll to position [54, 0]
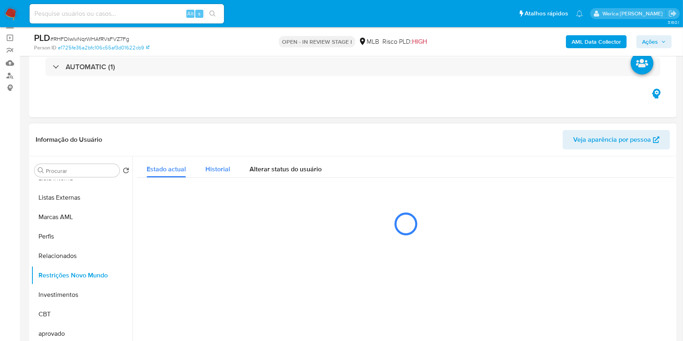
click at [214, 170] on span "Historial" at bounding box center [217, 169] width 25 height 9
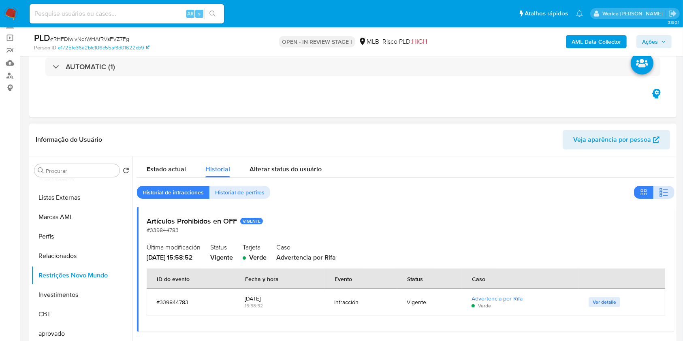
click at [661, 194] on icon "button" at bounding box center [664, 193] width 10 height 10
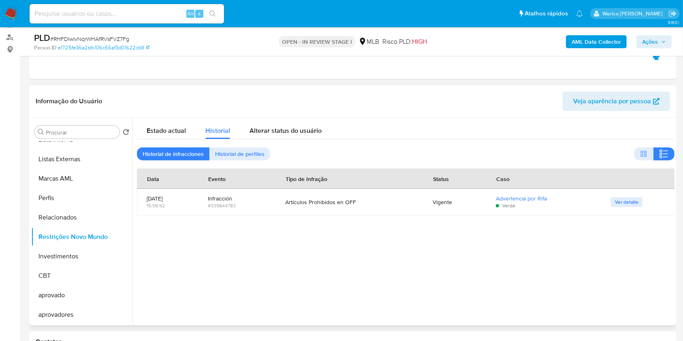
scroll to position [108, 0]
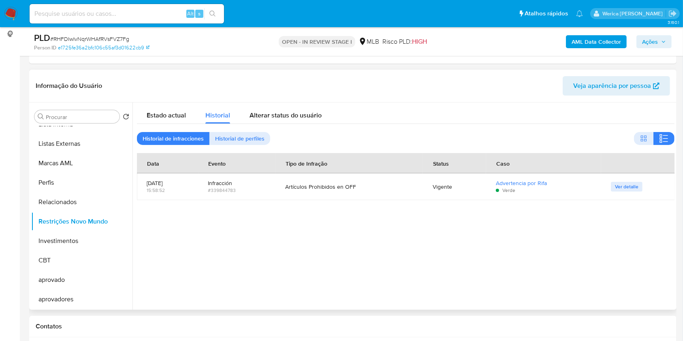
click at [255, 145] on div "Estado actual Historial Alterar status do usuário Historial de infracciones His…" at bounding box center [406, 152] width 538 height 98
click at [251, 140] on span "Historial de perfiles" at bounding box center [239, 138] width 49 height 11
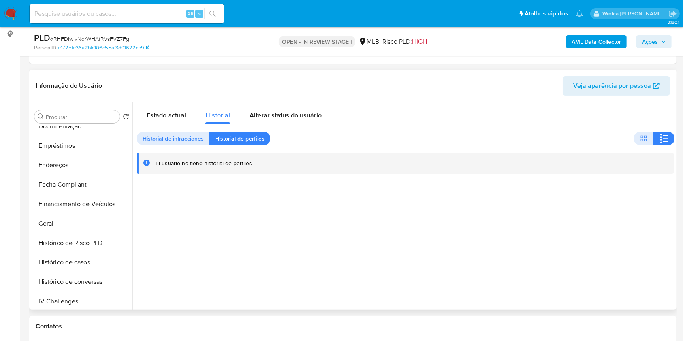
scroll to position [42, 0]
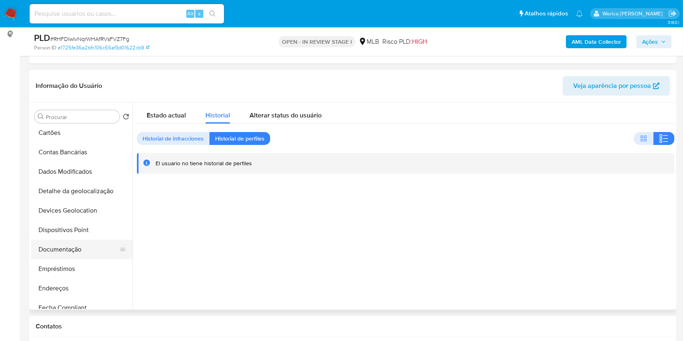
click at [75, 252] on button "Documentação" at bounding box center [78, 249] width 95 height 19
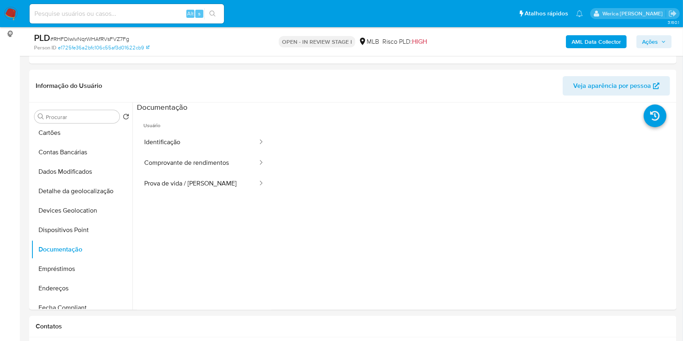
click at [182, 183] on button "Prova de vida / Selfie" at bounding box center [198, 183] width 122 height 21
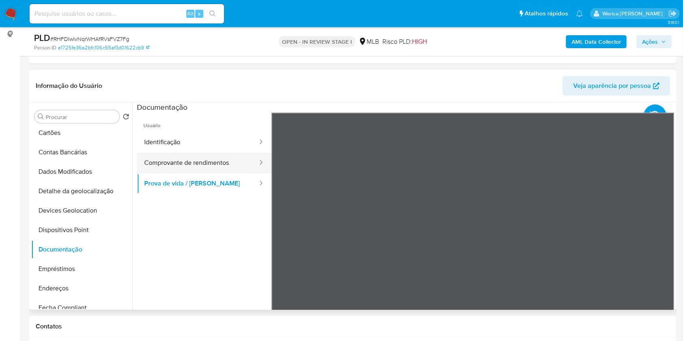
click at [189, 162] on button "Comprovante de rendimentos" at bounding box center [198, 163] width 122 height 21
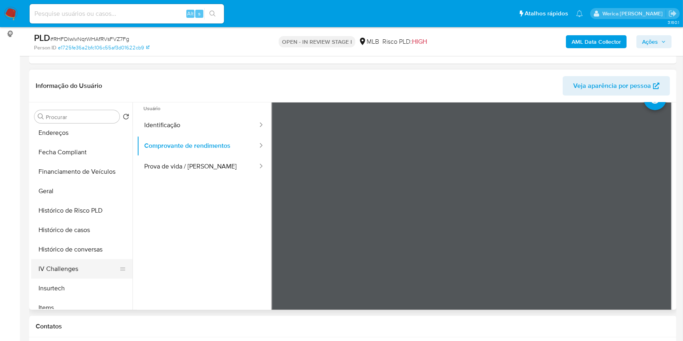
scroll to position [258, 0]
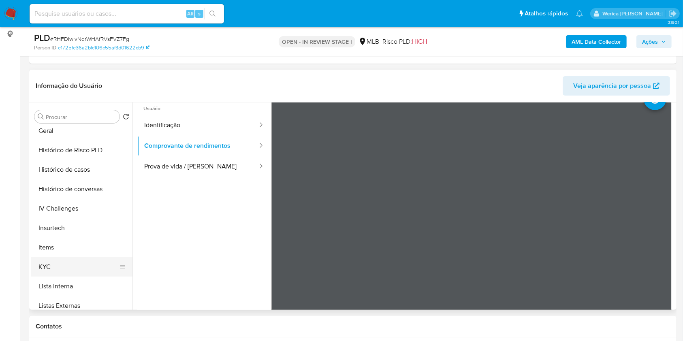
click at [71, 263] on button "KYC" at bounding box center [78, 266] width 95 height 19
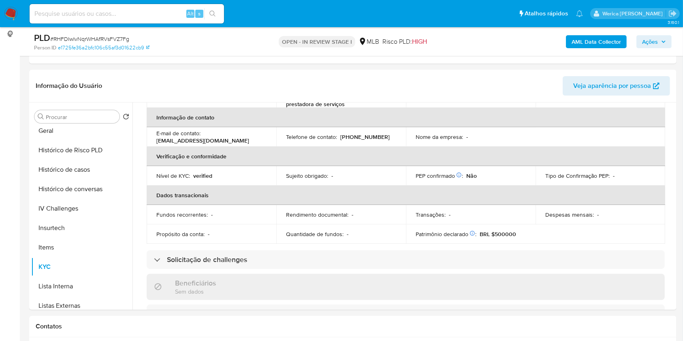
scroll to position [138, 0]
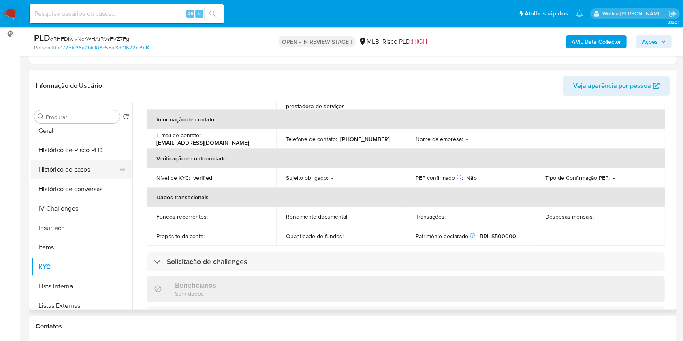
click at [82, 178] on button "Histórico de casos" at bounding box center [78, 169] width 95 height 19
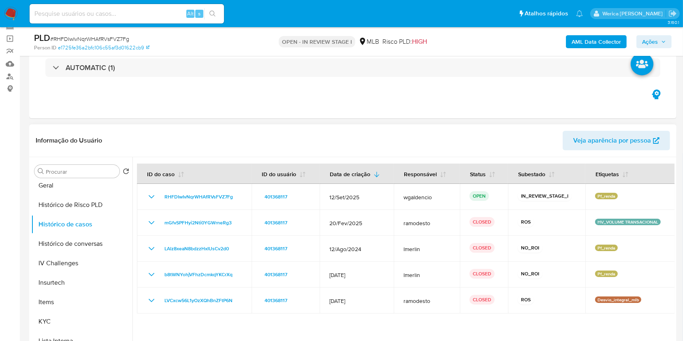
scroll to position [54, 0]
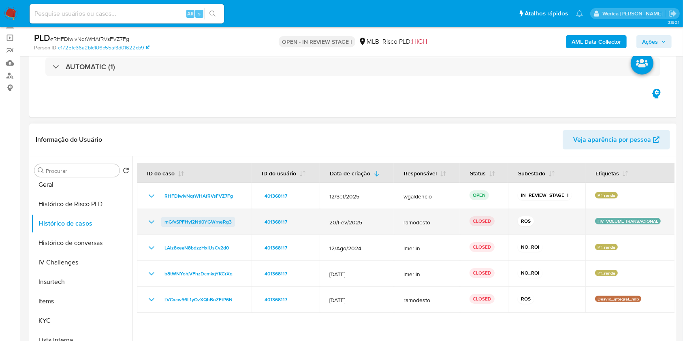
click at [186, 220] on span "mGfvSPFHyi2Nti0YGWrneRg3" at bounding box center [198, 222] width 67 height 10
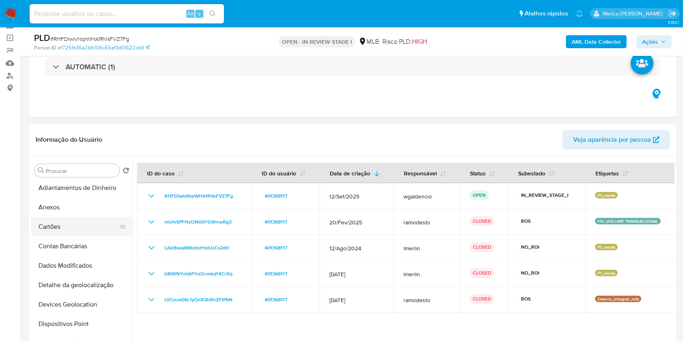
scroll to position [0, 0]
click at [75, 201] on button "Anexos" at bounding box center [78, 209] width 95 height 19
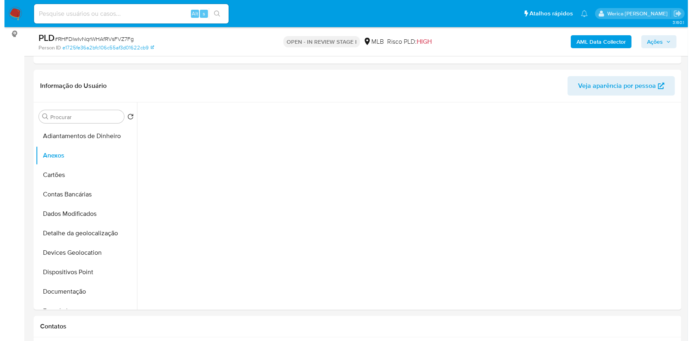
scroll to position [162, 0]
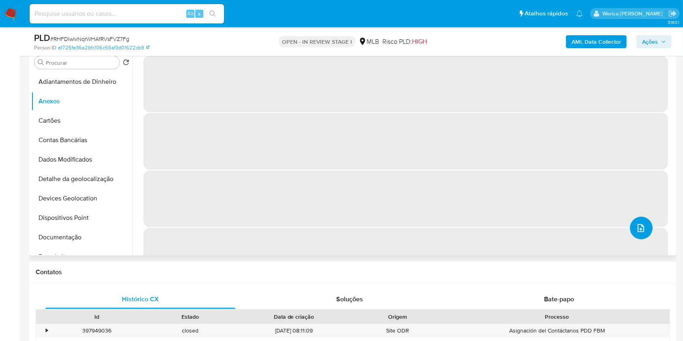
click at [631, 229] on button "upload-file" at bounding box center [641, 228] width 23 height 23
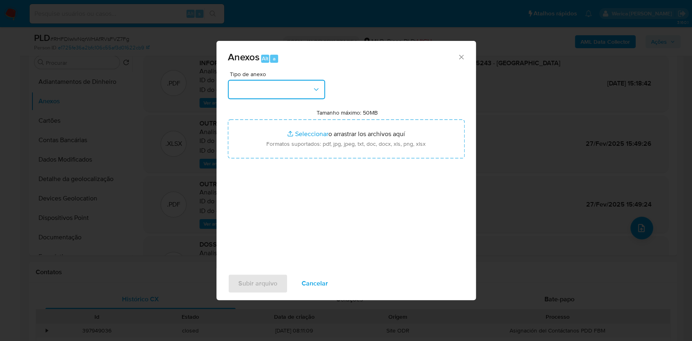
click at [295, 88] on button "button" at bounding box center [276, 89] width 97 height 19
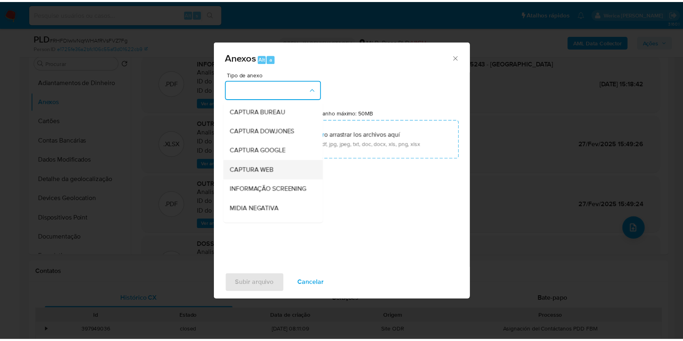
scroll to position [124, 0]
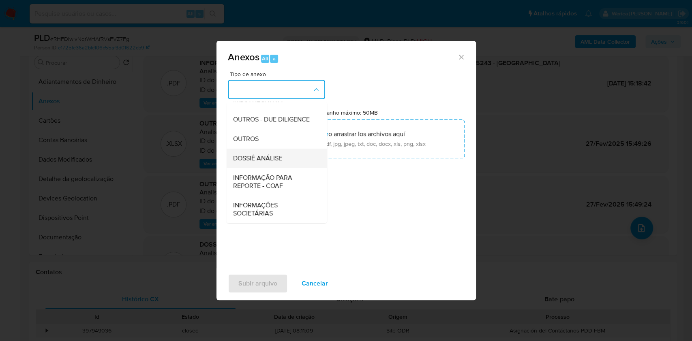
click at [283, 154] on div "DOSSIÊ ANÁLISE" at bounding box center [274, 158] width 83 height 19
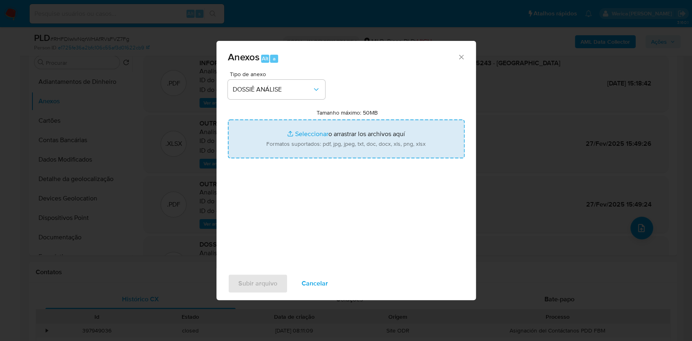
click at [394, 147] on input "Tamanho máximo: 50MB Seleccionar archivos" at bounding box center [346, 139] width 237 height 39
type input "C:\fakepath\Mulan 401368117_2025_09_18_17_27_15.xlsx"
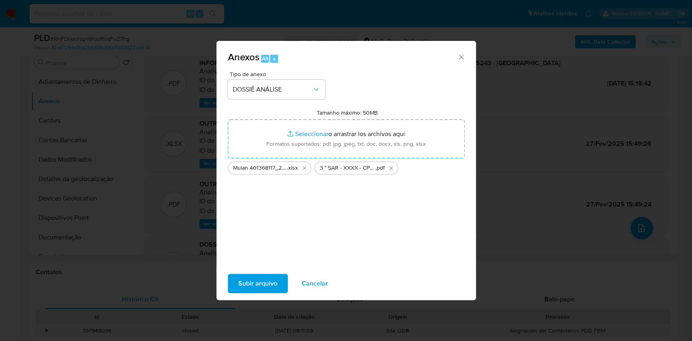
click at [279, 278] on button "Subir arquivo" at bounding box center [258, 283] width 60 height 19
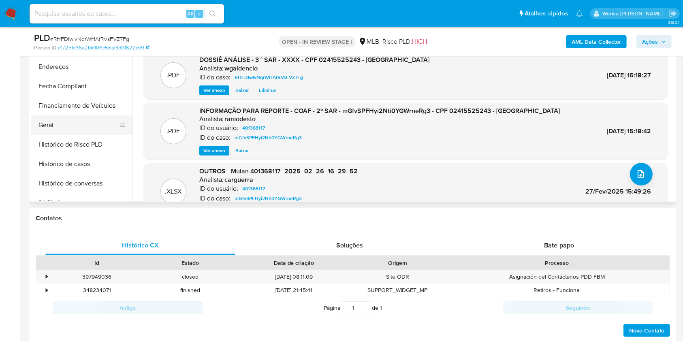
scroll to position [162, 0]
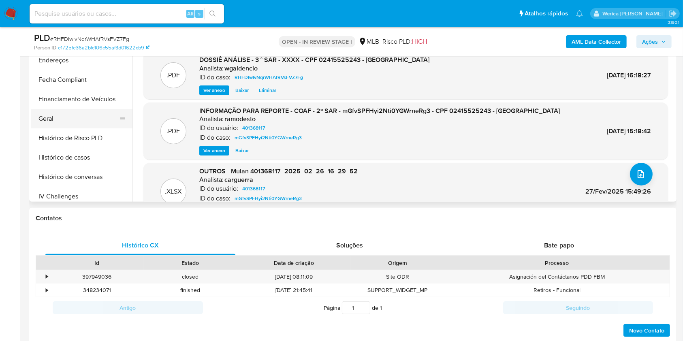
click at [63, 114] on button "Geral" at bounding box center [78, 118] width 95 height 19
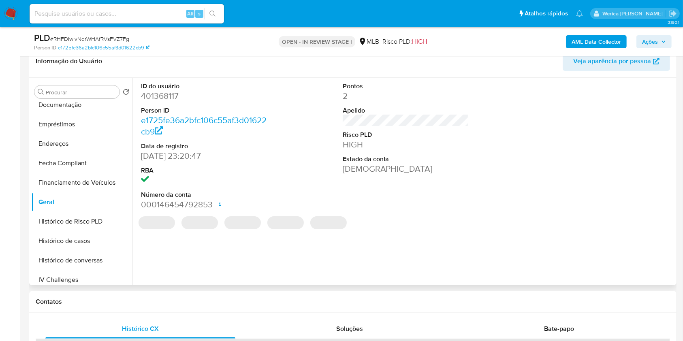
scroll to position [108, 0]
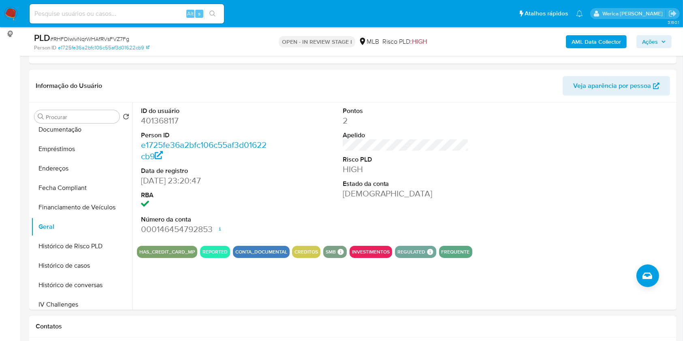
drag, startPoint x: 636, startPoint y: 177, endPoint x: 574, endPoint y: 50, distance: 140.6
click at [636, 177] on div at bounding box center [607, 171] width 135 height 137
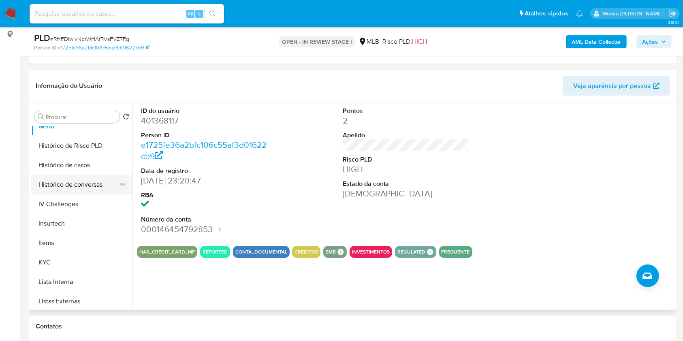
scroll to position [270, 0]
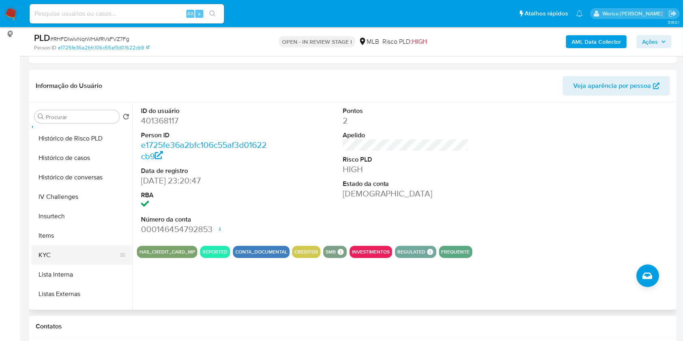
click at [77, 254] on button "KYC" at bounding box center [78, 255] width 95 height 19
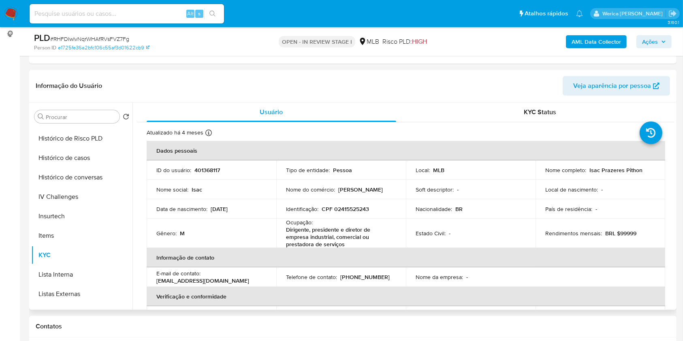
click at [661, 240] on td "Rendimentos mensais : BRL $99999" at bounding box center [601, 233] width 130 height 29
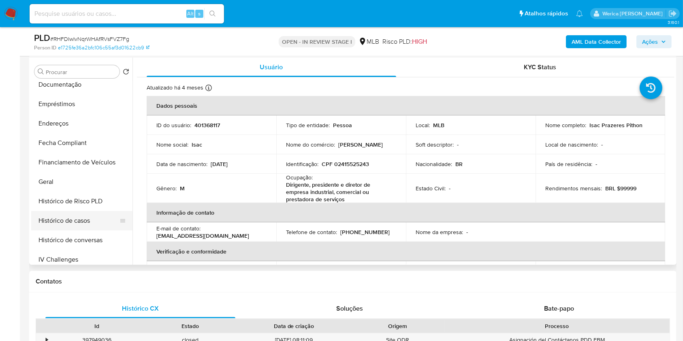
scroll to position [162, 0]
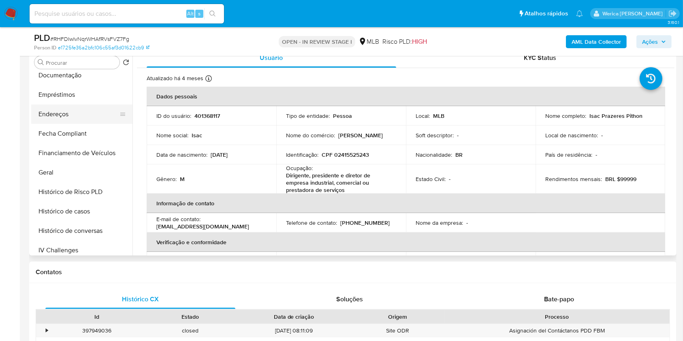
click at [73, 111] on button "Endereços" at bounding box center [78, 114] width 95 height 19
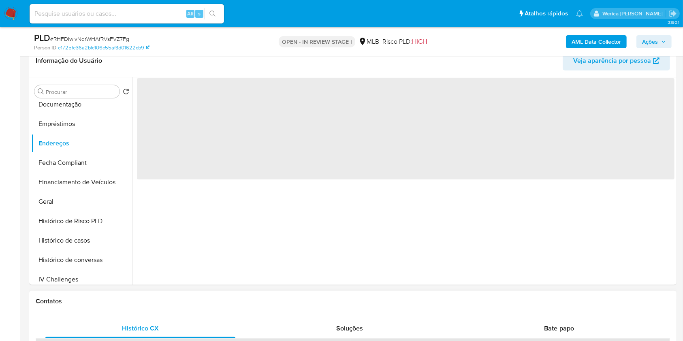
scroll to position [108, 0]
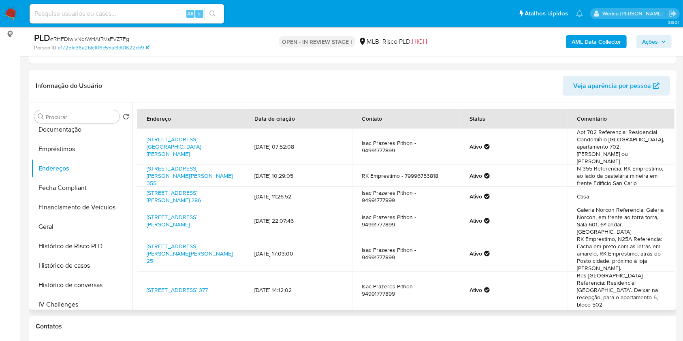
click at [660, 233] on td "Galeria Norcon Referencia: Galeria Norcon, em frente ao torra torra, Sala 601, …" at bounding box center [622, 220] width 108 height 29
click at [659, 232] on td "Galeria Norcon Referencia: Galeria Norcon, em frente ao torra torra, Sala 601, …" at bounding box center [622, 220] width 108 height 29
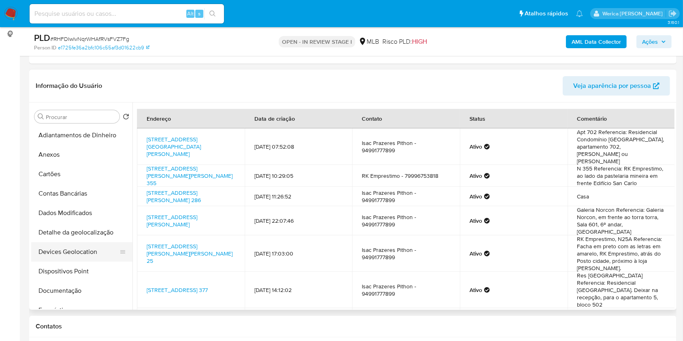
scroll to position [0, 0]
click at [90, 243] on button "Devices Geolocation" at bounding box center [78, 252] width 95 height 19
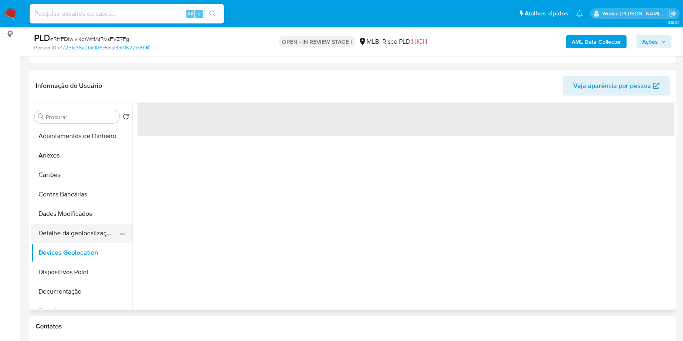
click at [92, 232] on button "Detalhe da geolocalização" at bounding box center [78, 233] width 95 height 19
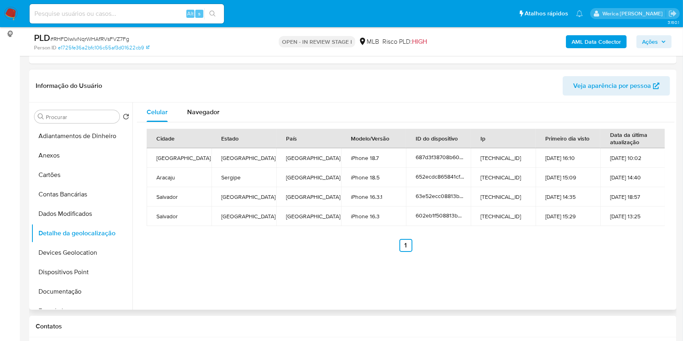
click at [616, 277] on div "Celular Navegador Cidade Estado País Modelo/Versão ID do dispositivo Ip Primeir…" at bounding box center [404, 206] width 542 height 207
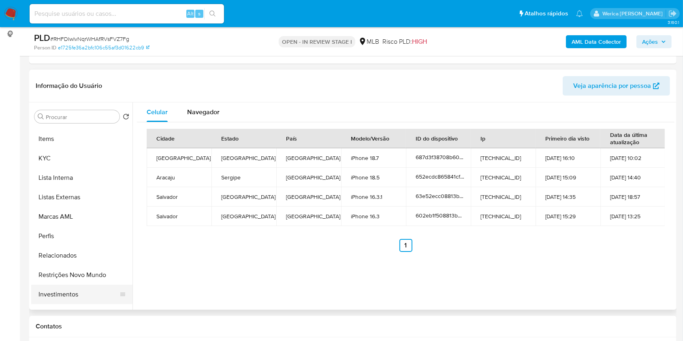
scroll to position [420, 0]
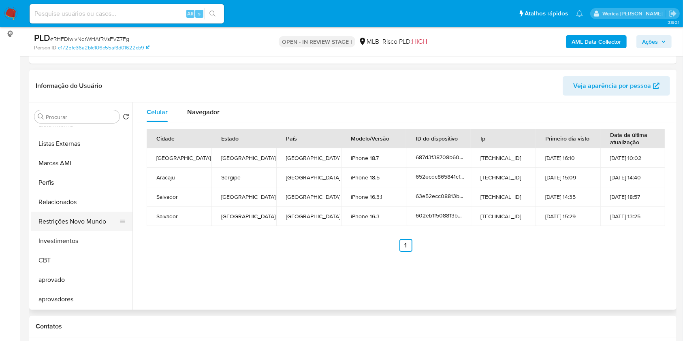
click at [92, 216] on button "Restrições Novo Mundo" at bounding box center [78, 221] width 95 height 19
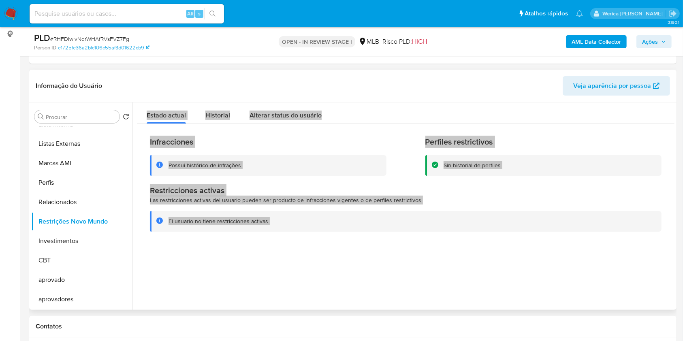
click at [243, 108] on button "Alterar status do usuário" at bounding box center [286, 113] width 92 height 21
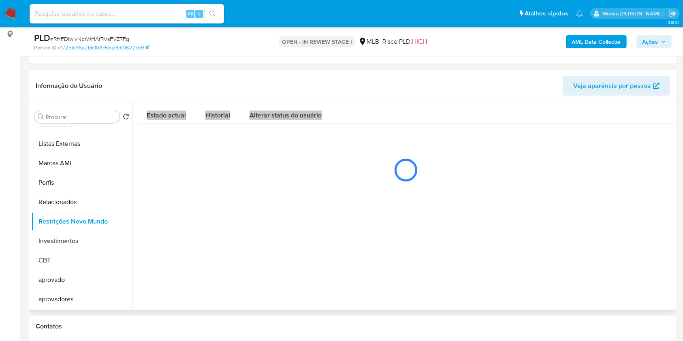
click at [226, 106] on div "Historial" at bounding box center [217, 113] width 25 height 21
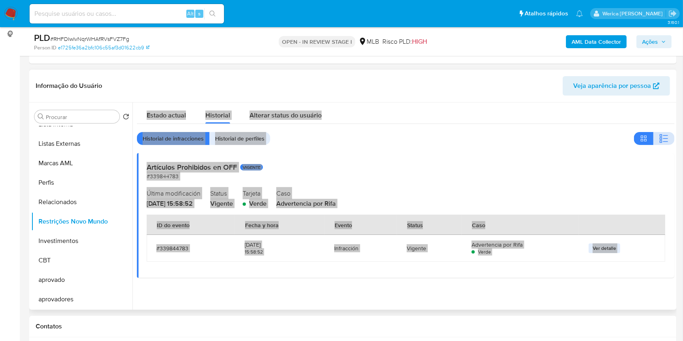
click at [654, 139] on button "button" at bounding box center [664, 138] width 21 height 13
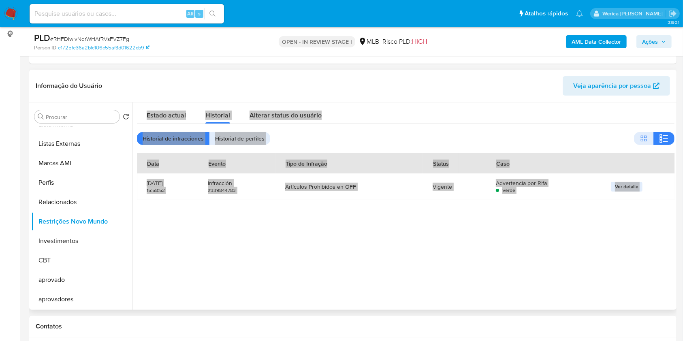
click at [599, 273] on div at bounding box center [404, 206] width 542 height 207
click at [537, 258] on div at bounding box center [404, 206] width 542 height 207
click at [487, 133] on div "Historial de infracciones Historial de perfiles" at bounding box center [406, 138] width 538 height 13
click at [484, 99] on div "Informação do Usuário Veja aparência por pessoa" at bounding box center [353, 86] width 648 height 33
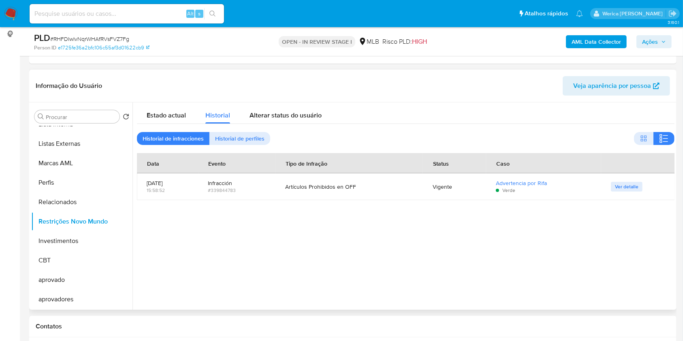
click at [503, 275] on div at bounding box center [404, 206] width 542 height 207
click at [530, 289] on div at bounding box center [404, 206] width 542 height 207
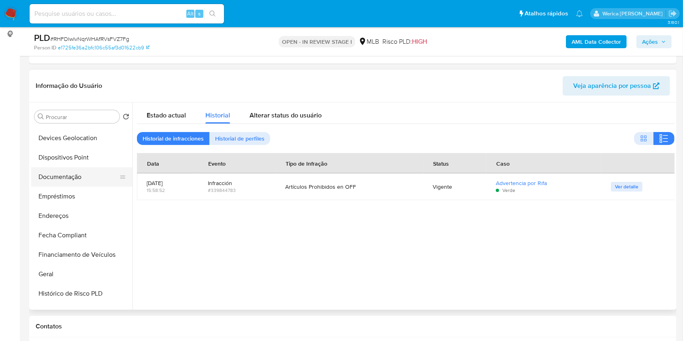
scroll to position [96, 0]
click at [65, 171] on button "Dispositivos Point" at bounding box center [78, 176] width 95 height 19
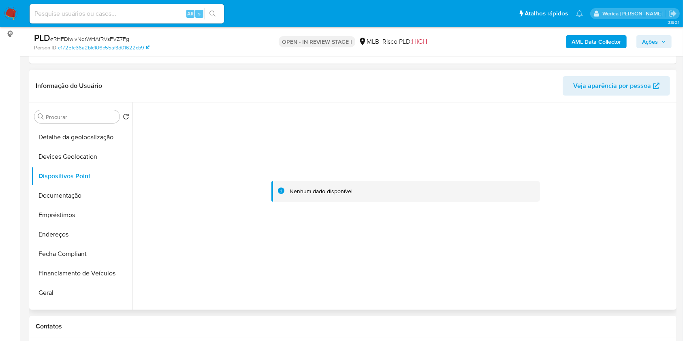
click at [665, 256] on div at bounding box center [406, 192] width 538 height 178
click at [652, 258] on div at bounding box center [406, 192] width 538 height 178
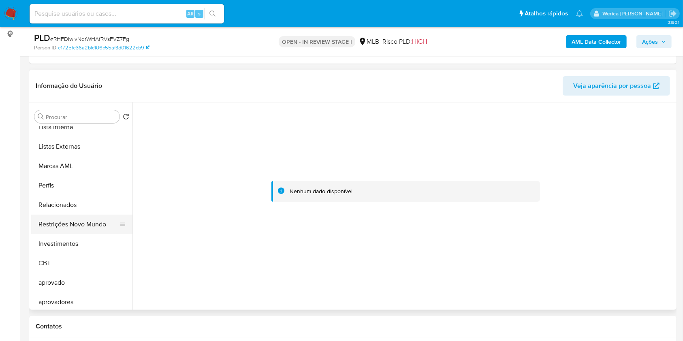
scroll to position [420, 0]
click at [89, 223] on button "Restrições Novo Mundo" at bounding box center [78, 221] width 95 height 19
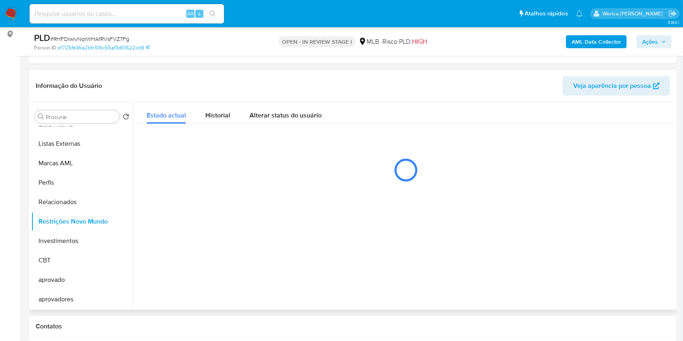
click at [237, 190] on div at bounding box center [404, 206] width 542 height 207
click at [214, 123] on div "Historial" at bounding box center [217, 113] width 25 height 21
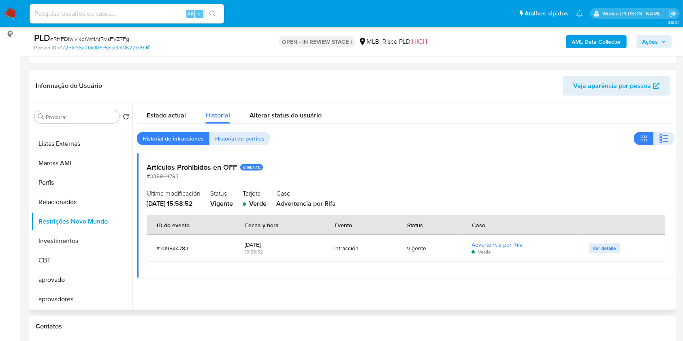
click at [169, 170] on h2 "Artículos Prohibidos en OFF VIGENTE" at bounding box center [406, 167] width 518 height 9
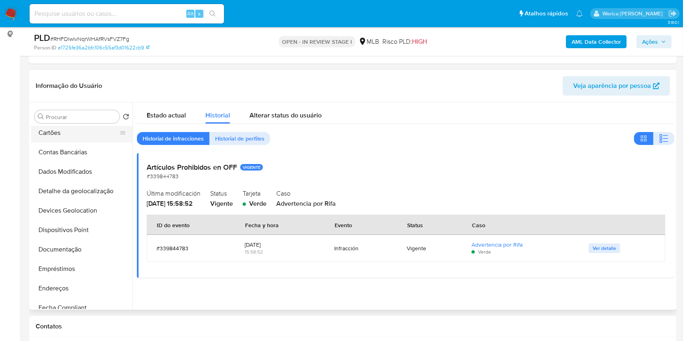
click at [78, 131] on button "Cartões" at bounding box center [78, 132] width 95 height 19
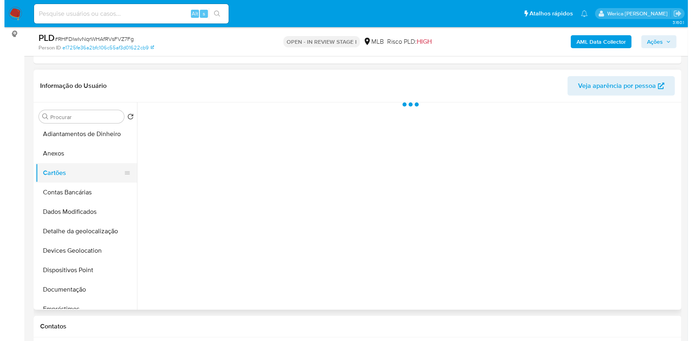
scroll to position [0, 0]
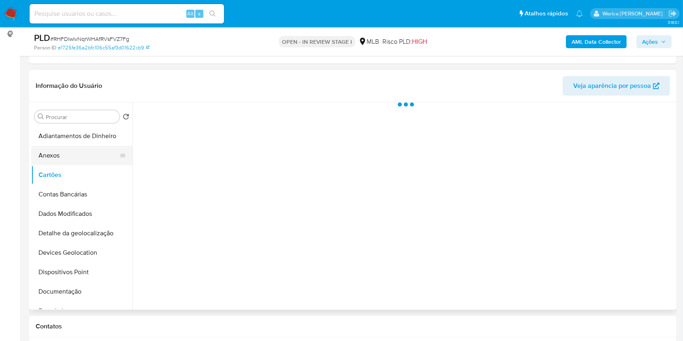
click at [67, 156] on button "Anexos" at bounding box center [78, 155] width 95 height 19
click at [653, 197] on div at bounding box center [404, 206] width 542 height 207
click at [644, 224] on div at bounding box center [404, 206] width 542 height 207
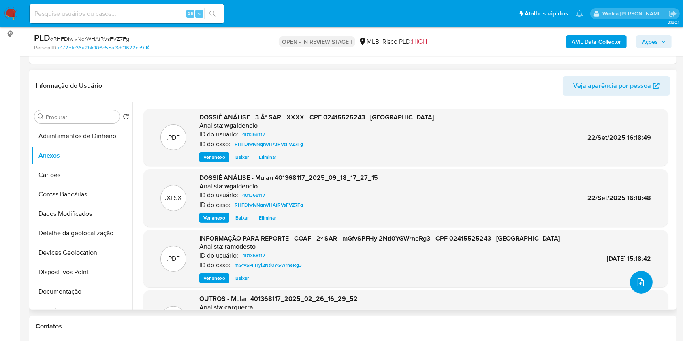
click at [646, 282] on button "upload-file" at bounding box center [641, 282] width 23 height 23
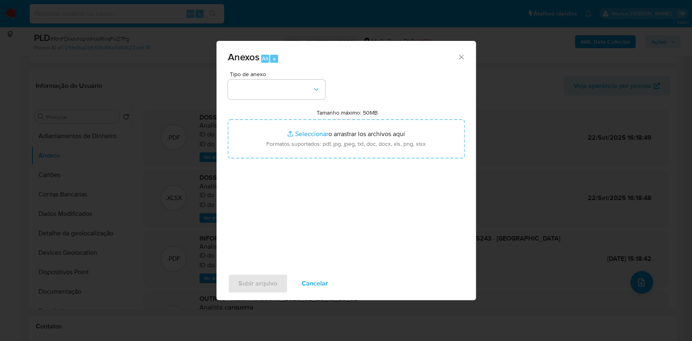
click at [305, 73] on span "Tipo de anexo" at bounding box center [278, 74] width 97 height 6
click at [305, 81] on div "Tipo de anexo" at bounding box center [276, 85] width 97 height 28
click at [291, 96] on button "button" at bounding box center [276, 89] width 97 height 19
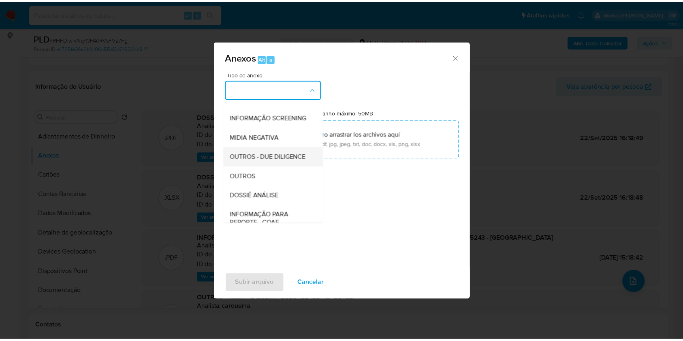
scroll to position [108, 0]
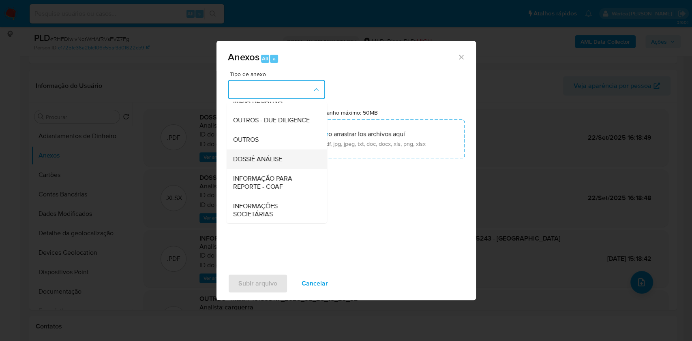
click at [289, 169] on div "DOSSIÊ ANÁLISE" at bounding box center [274, 159] width 83 height 19
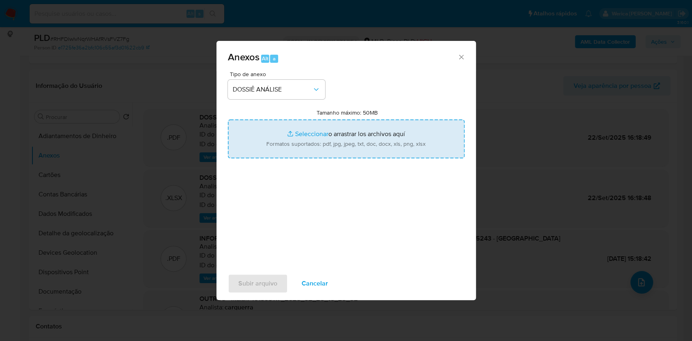
type input "C:\fakepath\3 ° SAR - XXXX - CPF 02415525243 - ISAC PRAZERES PITHON (1).pdf"
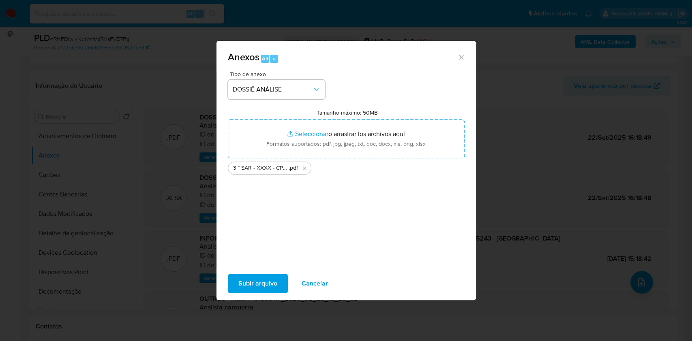
click at [254, 287] on span "Subir arquivo" at bounding box center [257, 284] width 39 height 18
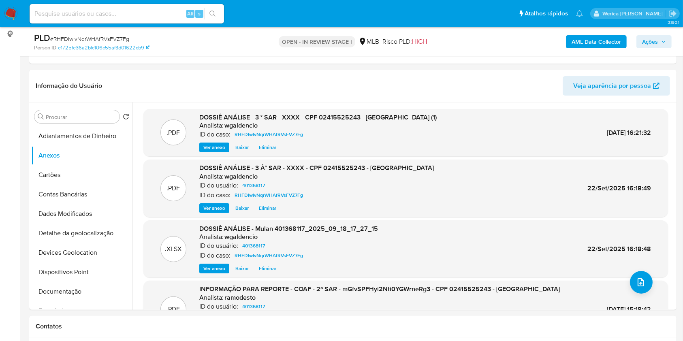
click at [572, 38] on button "AML Data Collector" at bounding box center [596, 41] width 61 height 13
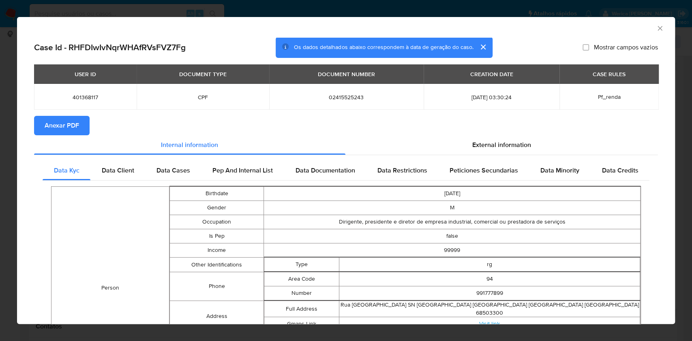
click at [69, 126] on span "Anexar PDF" at bounding box center [62, 126] width 34 height 18
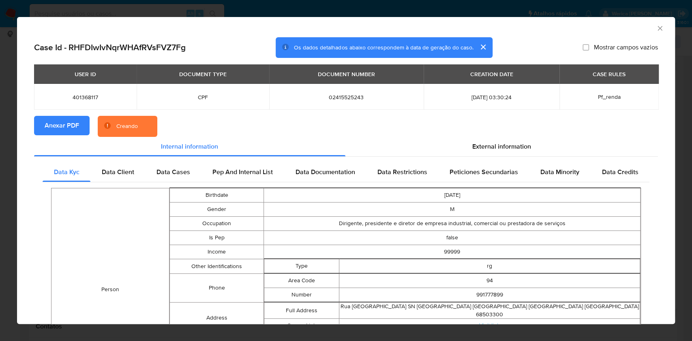
click at [656, 24] on icon "Fechar a janela" at bounding box center [660, 28] width 8 height 8
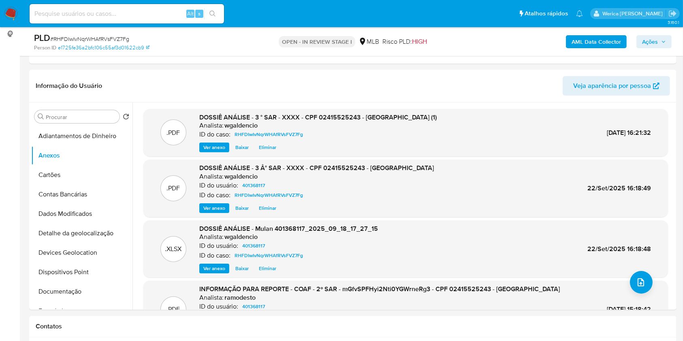
click at [648, 38] on span "Ações" at bounding box center [650, 41] width 16 height 13
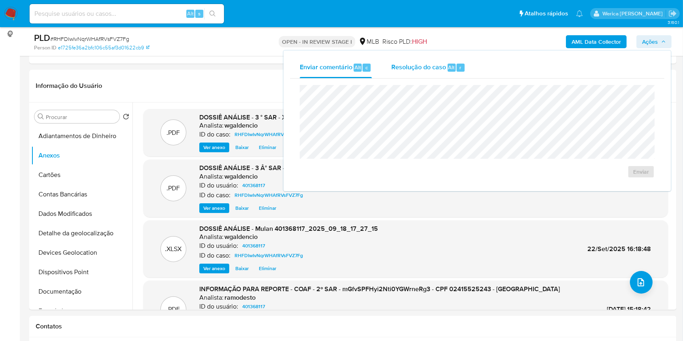
click at [457, 70] on div "r" at bounding box center [461, 68] width 8 height 8
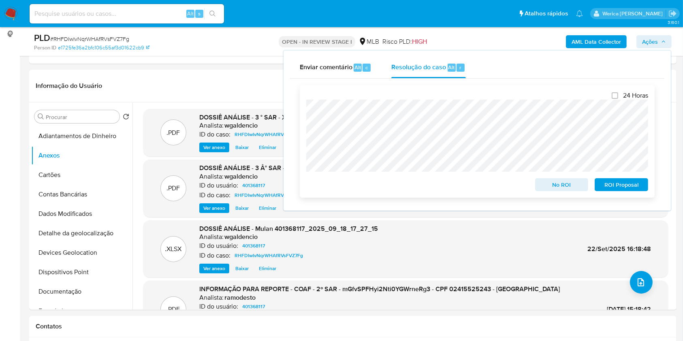
click at [611, 183] on span "ROI Proposal" at bounding box center [622, 184] width 42 height 11
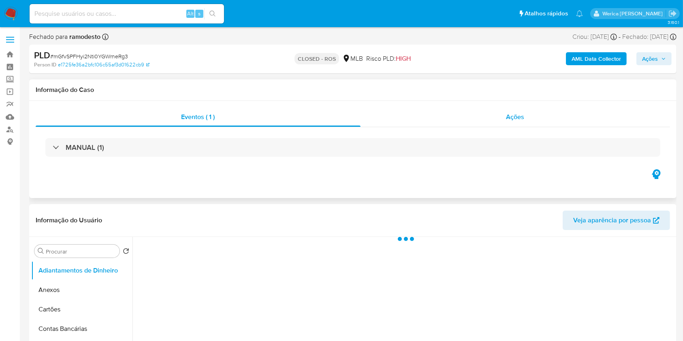
click at [520, 113] on span "Ações" at bounding box center [516, 116] width 18 height 9
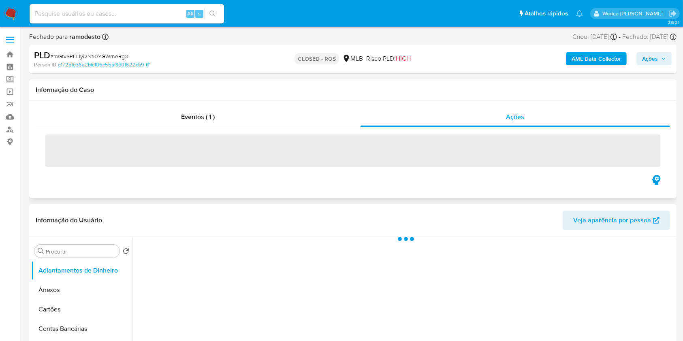
select select "10"
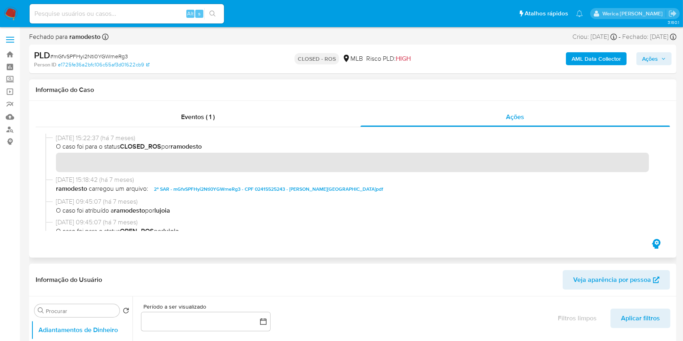
click at [190, 187] on span "2º SAR - mGfvSPFHyi2Nti0YGWrneRg3 - CPF 02415525243 - [PERSON_NAME][GEOGRAPHIC_…" at bounding box center [268, 189] width 229 height 10
click at [372, 266] on div "Informação do Usuário Veja aparência por pessoa" at bounding box center [353, 280] width 648 height 33
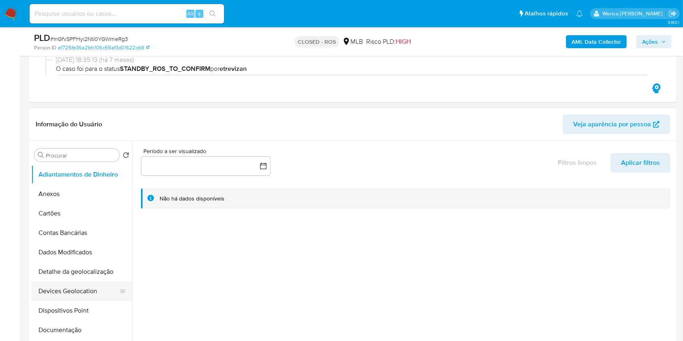
scroll to position [162, 0]
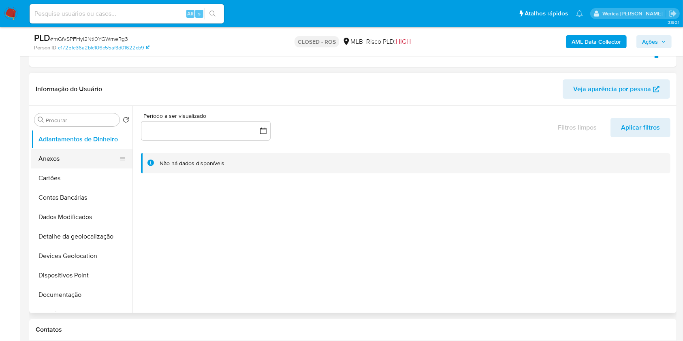
click at [75, 162] on button "Anexos" at bounding box center [78, 158] width 95 height 19
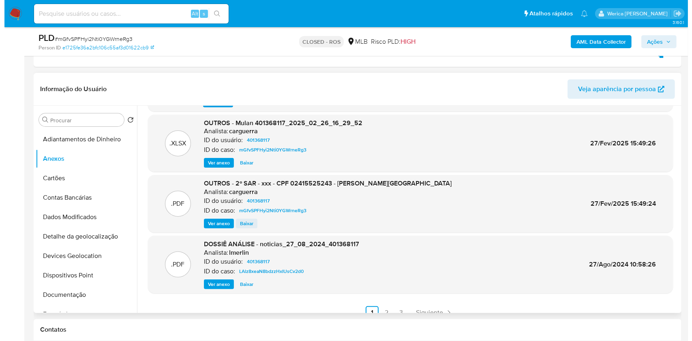
scroll to position [68, 0]
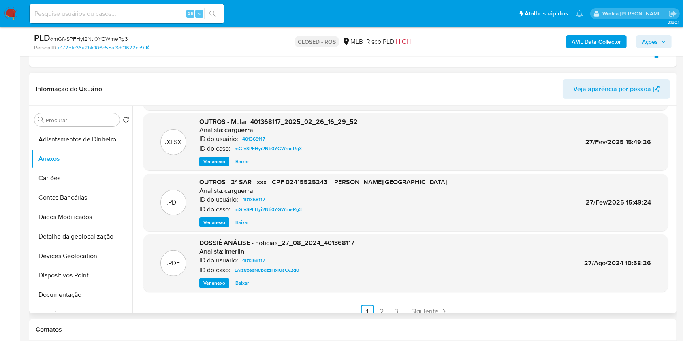
click at [223, 218] on span "Ver anexo" at bounding box center [214, 222] width 22 height 8
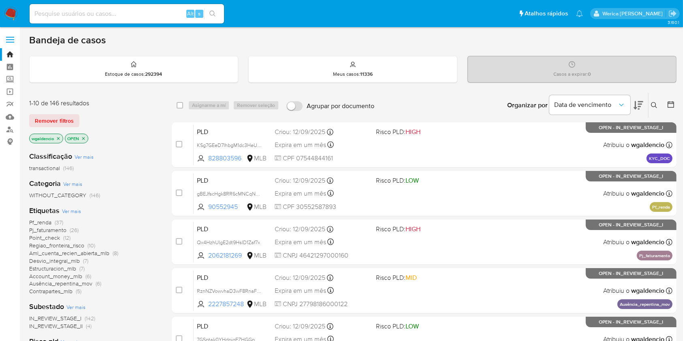
drag, startPoint x: 167, startPoint y: 4, endPoint x: 167, endPoint y: 9, distance: 5.3
click at [167, 8] on div "Alt s" at bounding box center [127, 13] width 195 height 19
click at [169, 15] on input at bounding box center [127, 14] width 195 height 11
paste input "179863411"
type input "179863411"
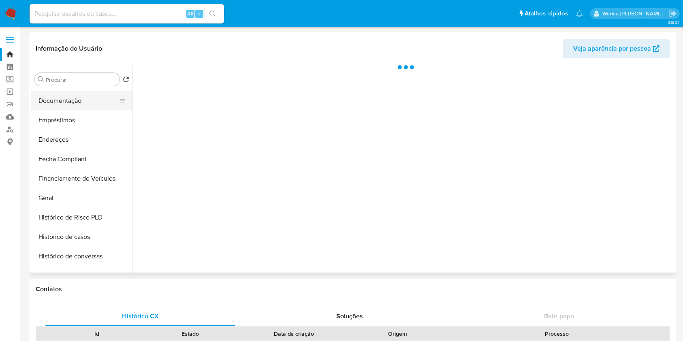
scroll to position [162, 0]
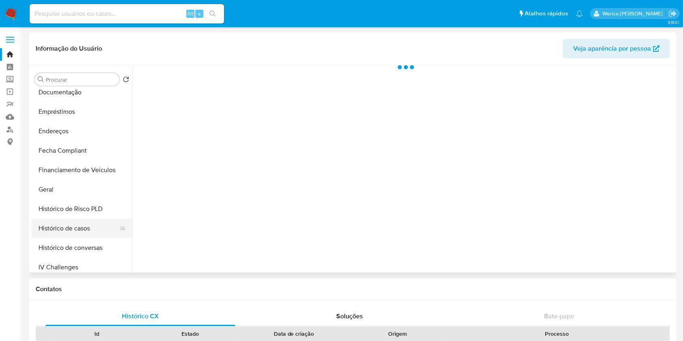
select select "10"
click at [75, 229] on button "Histórico de casos" at bounding box center [78, 228] width 95 height 19
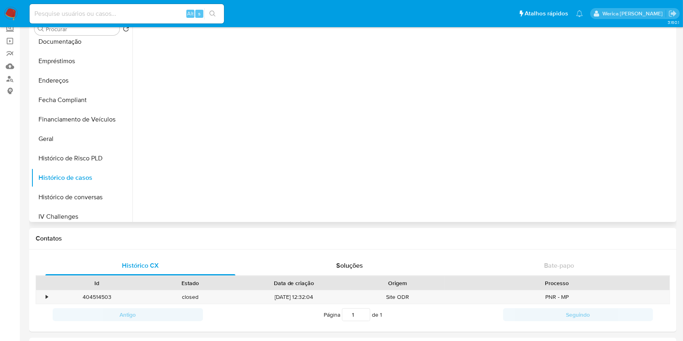
scroll to position [0, 0]
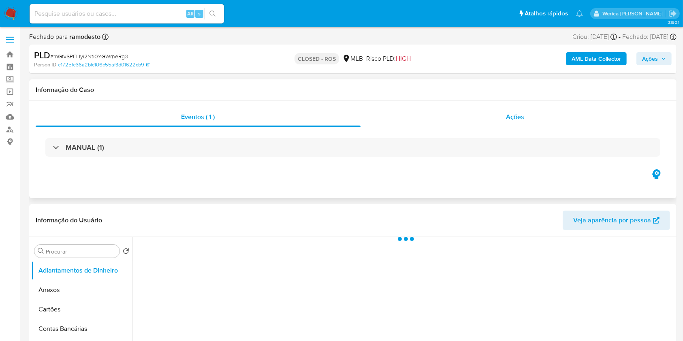
click at [499, 122] on div "Ações" at bounding box center [516, 116] width 310 height 19
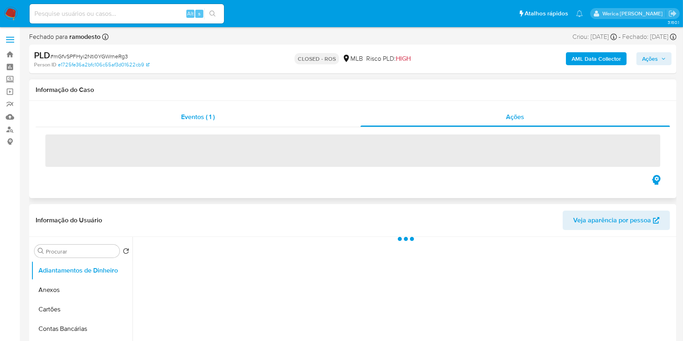
select select "10"
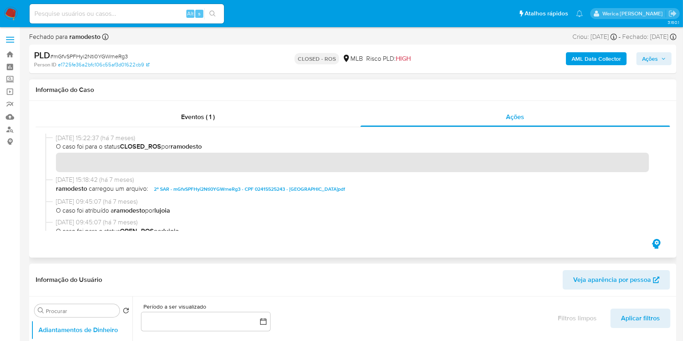
click at [157, 144] on b "CLOSED_ROS" at bounding box center [140, 146] width 41 height 9
drag, startPoint x: 58, startPoint y: 138, endPoint x: 88, endPoint y: 137, distance: 30.8
click at [88, 137] on div "05/03/2025 15:22:37 (há 7 meses) O caso foi para o status CLOSED_ROS por ramode…" at bounding box center [352, 155] width 615 height 42
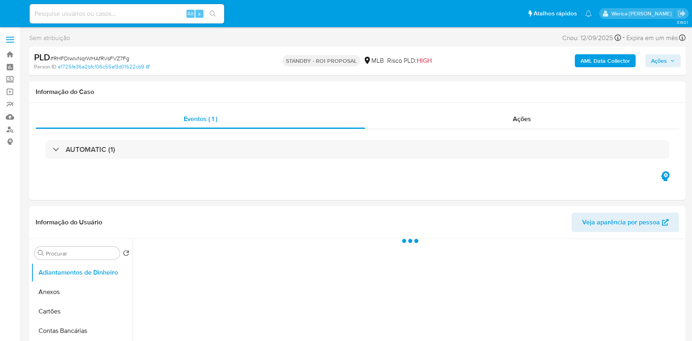
select select "10"
